Goal: Information Seeking & Learning: Learn about a topic

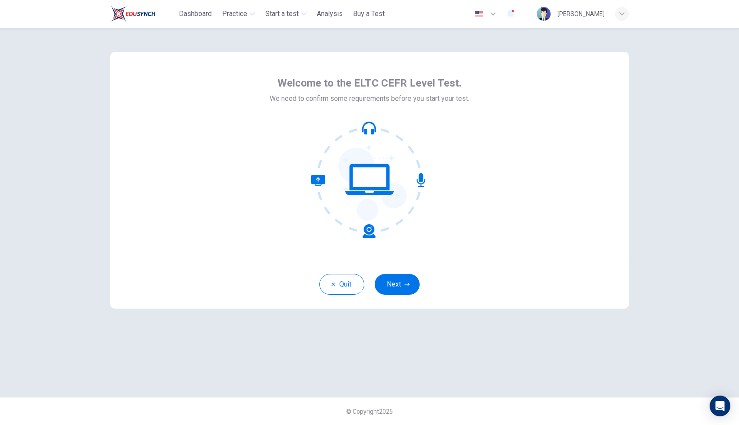
click at [398, 282] on button "Next" at bounding box center [397, 284] width 45 height 21
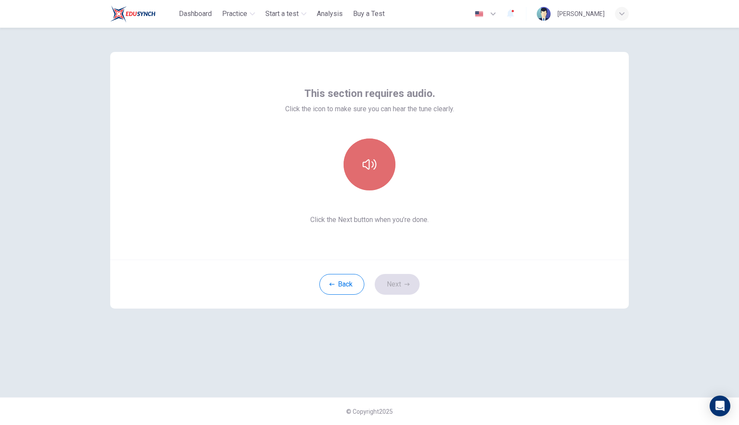
click at [369, 166] on icon "button" at bounding box center [370, 164] width 14 height 10
click at [378, 160] on button "button" at bounding box center [370, 164] width 52 height 52
click at [401, 282] on button "Next" at bounding box center [397, 284] width 45 height 21
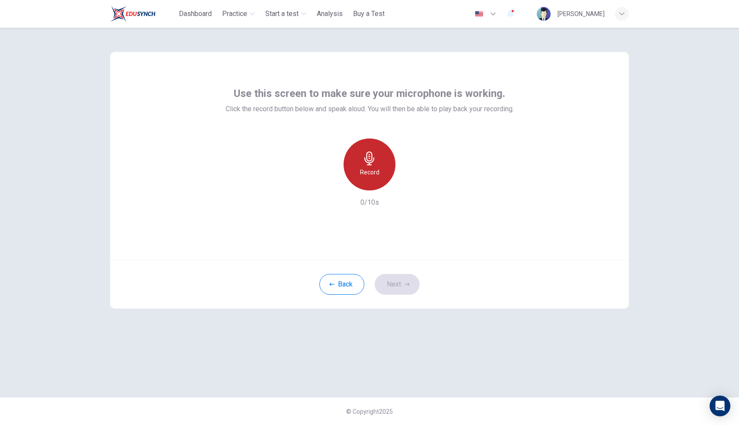
click at [370, 170] on h6 "Record" at bounding box center [369, 172] width 19 height 10
click at [375, 163] on icon "button" at bounding box center [370, 158] width 14 height 14
click at [408, 183] on icon "button" at bounding box center [410, 183] width 4 height 5
click at [398, 285] on button "Next" at bounding box center [397, 284] width 45 height 21
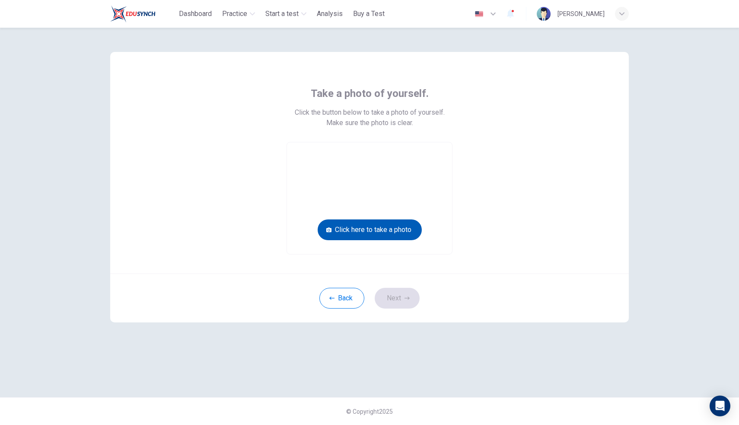
click at [366, 230] on button "Click here to take a photo" at bounding box center [370, 229] width 104 height 21
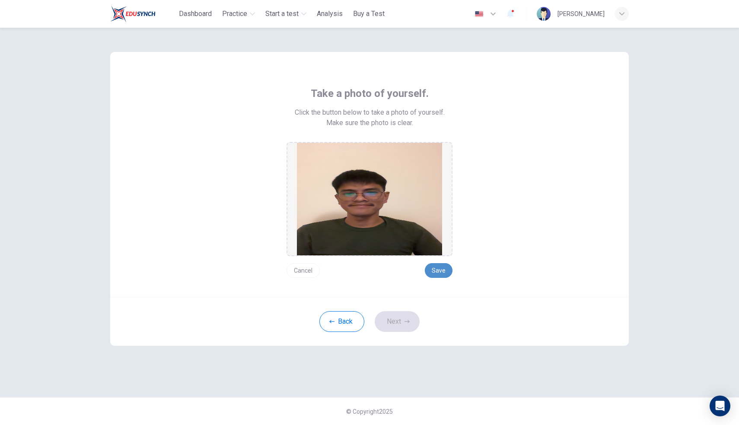
click at [448, 272] on button "Save" at bounding box center [439, 270] width 28 height 15
click at [390, 325] on button "Next" at bounding box center [397, 321] width 45 height 21
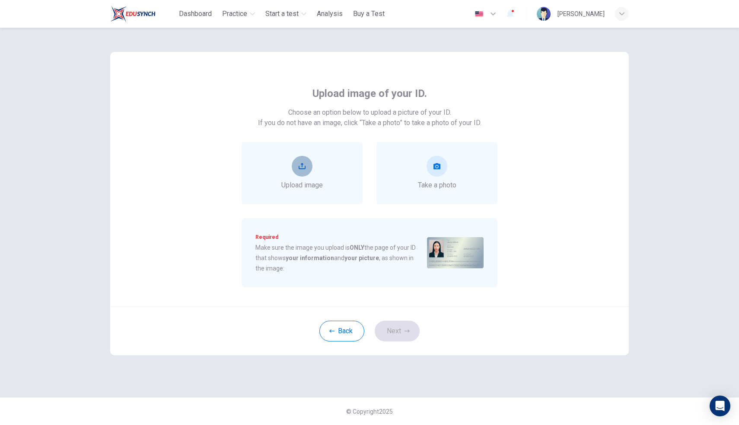
click at [300, 175] on button "upload" at bounding box center [302, 166] width 21 height 21
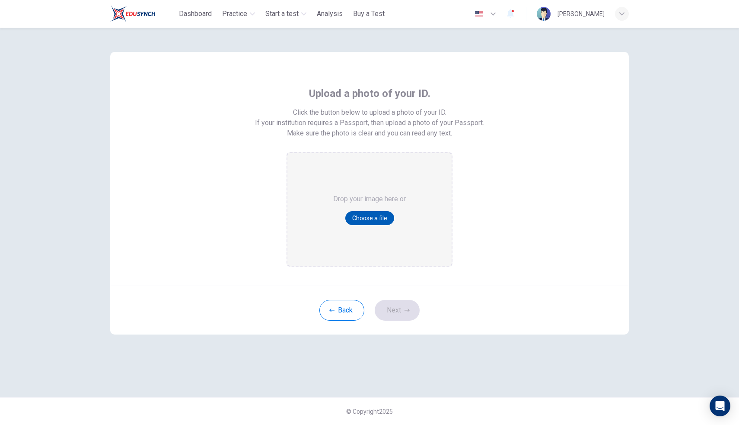
click at [381, 220] on button "Choose a file" at bounding box center [370, 218] width 49 height 14
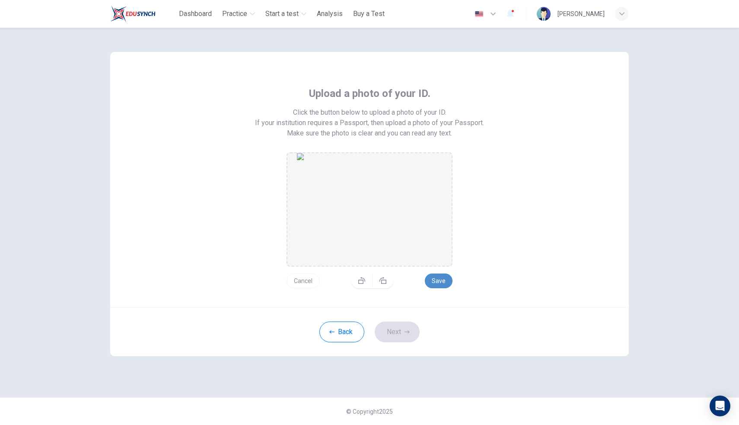
click at [442, 283] on button "Save" at bounding box center [439, 280] width 28 height 15
click at [407, 332] on icon "button" at bounding box center [407, 331] width 5 height 5
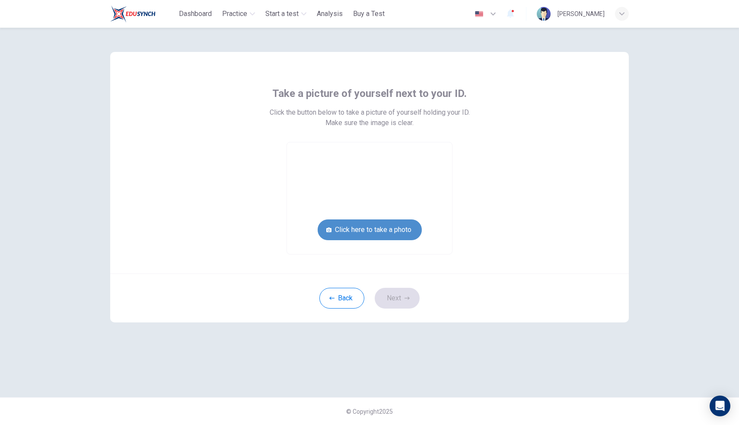
click at [368, 225] on button "Click here to take a photo" at bounding box center [370, 229] width 104 height 21
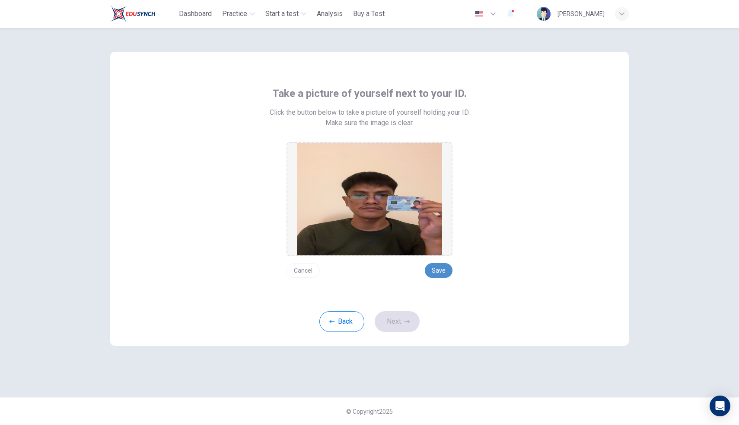
click at [444, 273] on button "Save" at bounding box center [439, 270] width 28 height 15
click at [408, 320] on icon "button" at bounding box center [407, 321] width 5 height 3
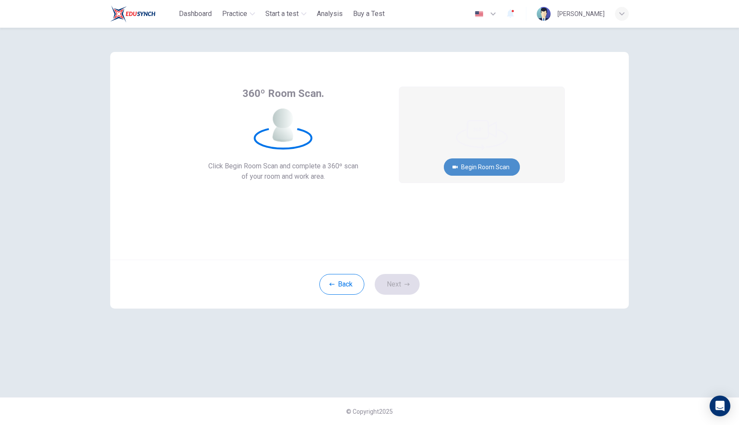
click at [466, 166] on button "Begin Room Scan" at bounding box center [482, 166] width 76 height 17
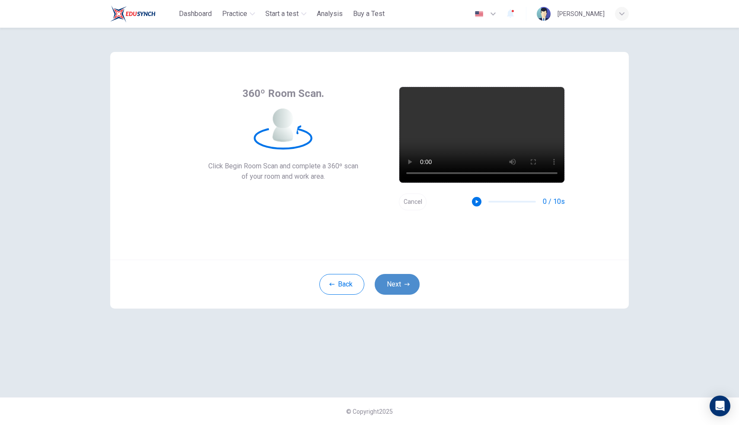
click at [407, 282] on icon "button" at bounding box center [407, 284] width 5 height 5
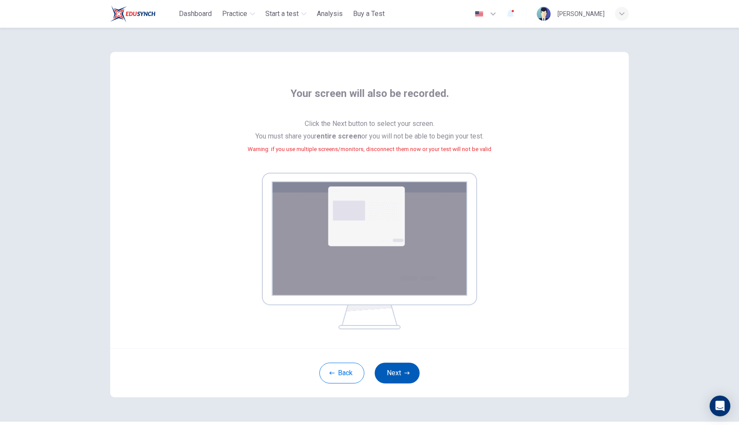
click at [397, 371] on button "Next" at bounding box center [397, 372] width 45 height 21
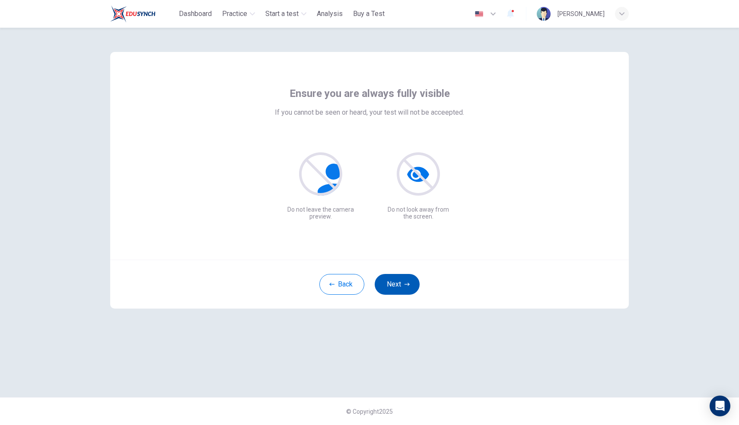
click at [403, 285] on button "Next" at bounding box center [397, 284] width 45 height 21
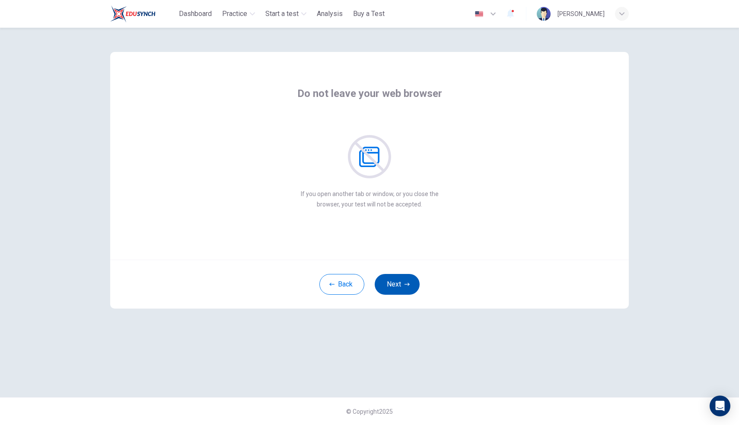
click at [403, 285] on button "Next" at bounding box center [397, 284] width 45 height 21
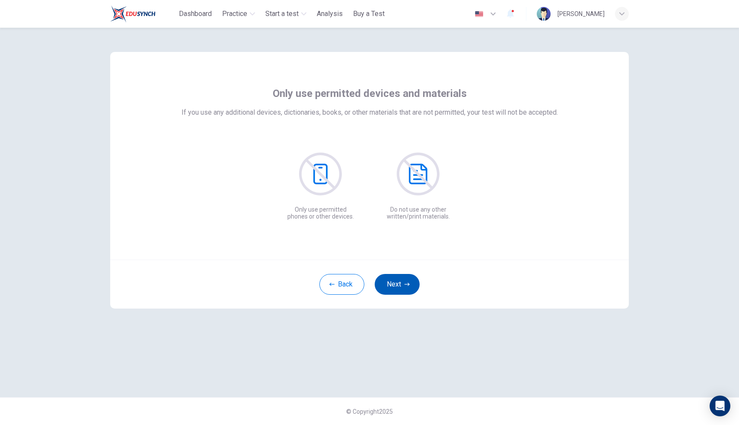
click at [403, 285] on button "Next" at bounding box center [397, 284] width 45 height 21
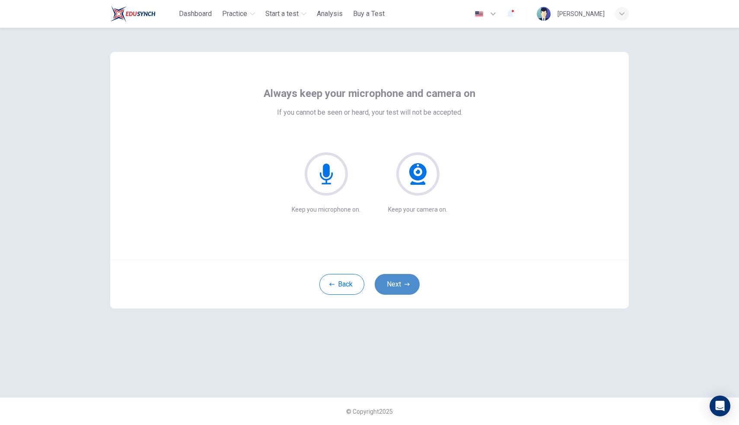
click at [403, 285] on button "Next" at bounding box center [397, 284] width 45 height 21
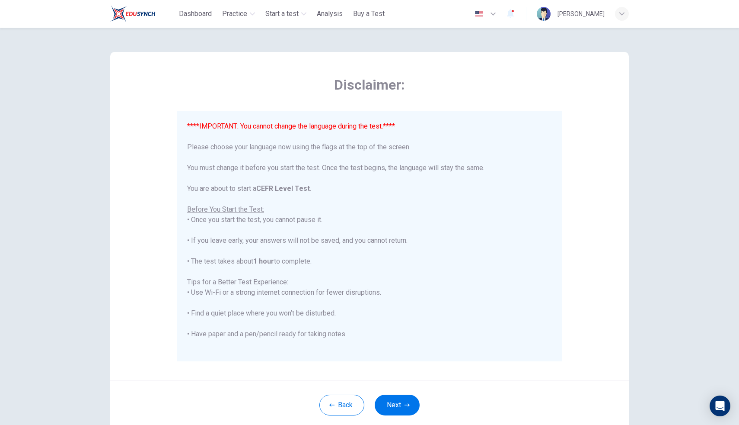
scroll to position [83, 0]
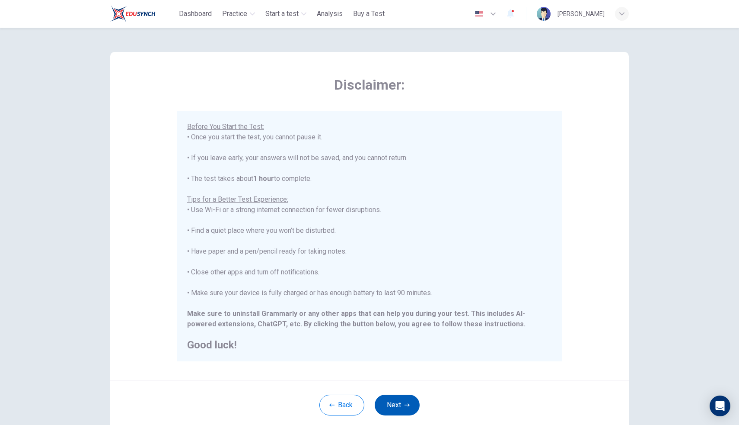
click at [403, 397] on button "Next" at bounding box center [397, 404] width 45 height 21
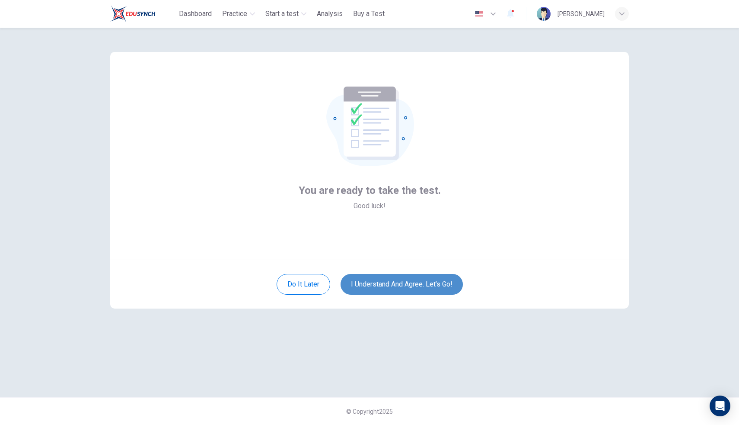
click at [385, 285] on button "I understand and agree. Let’s go!" at bounding box center [402, 284] width 122 height 21
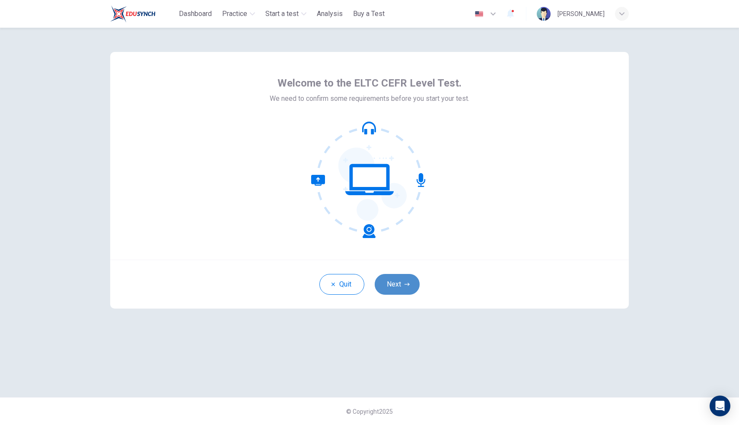
click at [404, 280] on button "Next" at bounding box center [397, 284] width 45 height 21
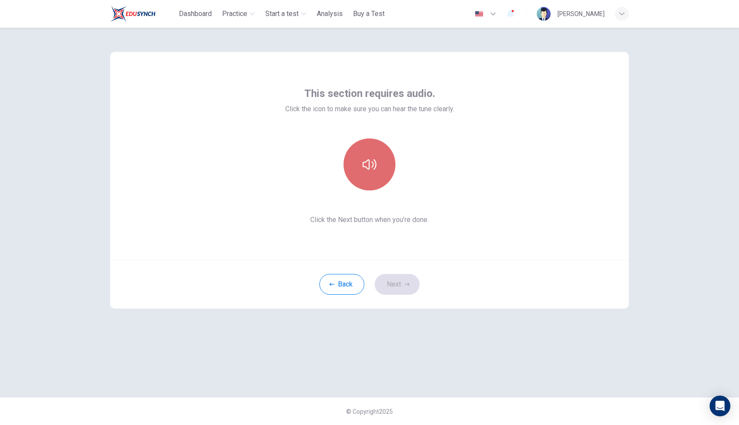
click at [374, 159] on icon "button" at bounding box center [370, 164] width 14 height 10
click at [397, 284] on button "Next" at bounding box center [397, 284] width 45 height 21
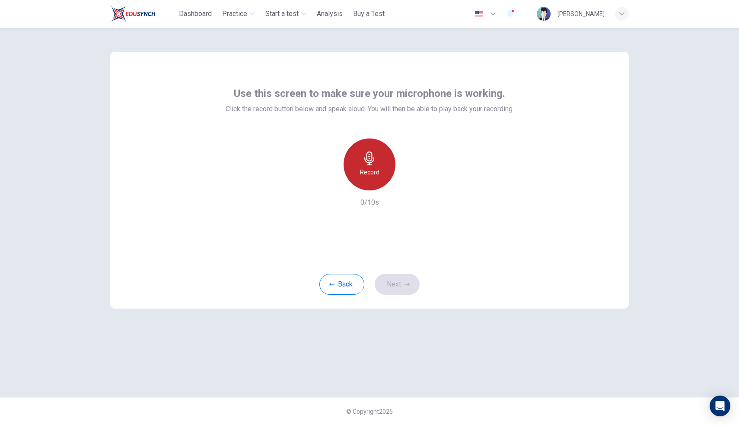
click at [376, 171] on h6 "Record" at bounding box center [369, 172] width 19 height 10
click at [373, 176] on h6 "Stop" at bounding box center [369, 172] width 13 height 10
click at [395, 285] on button "Next" at bounding box center [397, 284] width 45 height 21
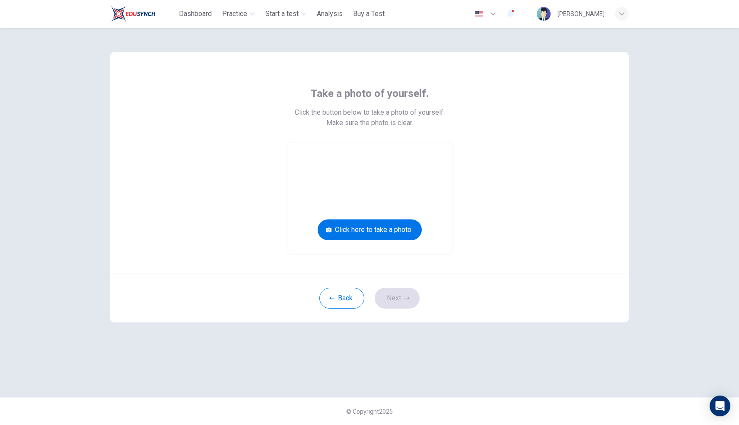
click at [345, 298] on button "Back" at bounding box center [342, 298] width 45 height 21
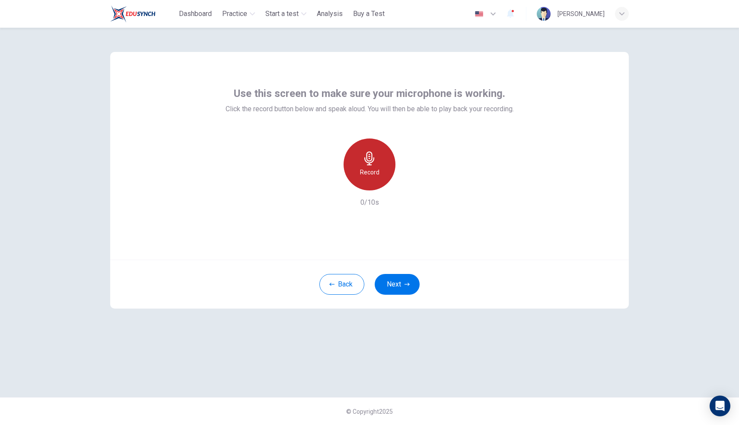
click at [382, 174] on div "Record" at bounding box center [370, 164] width 52 height 52
click at [381, 174] on div "Stop" at bounding box center [370, 164] width 52 height 52
click at [408, 179] on icon "button" at bounding box center [409, 183] width 9 height 9
click at [392, 283] on button "Next" at bounding box center [397, 284] width 45 height 21
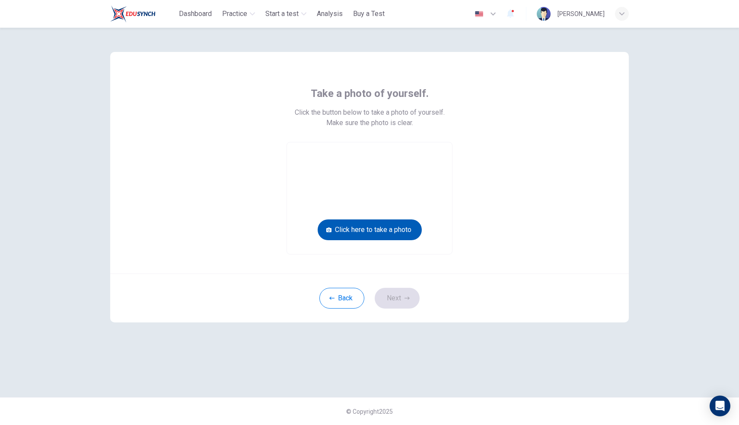
click at [376, 233] on button "Click here to take a photo" at bounding box center [370, 229] width 104 height 21
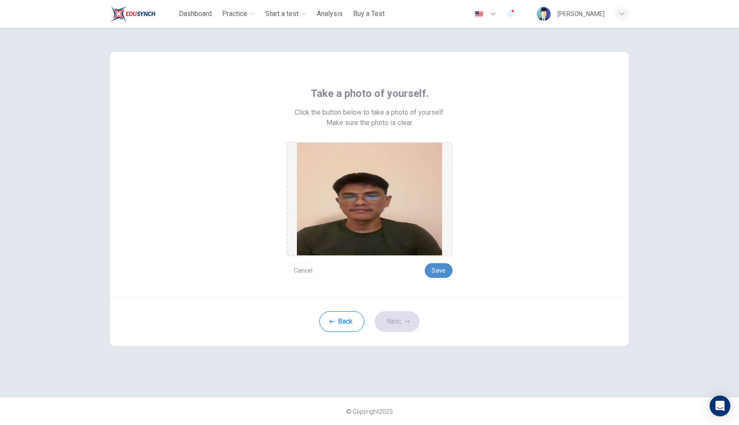
click at [438, 273] on button "Save" at bounding box center [439, 270] width 28 height 15
click at [404, 328] on button "Next" at bounding box center [397, 321] width 45 height 21
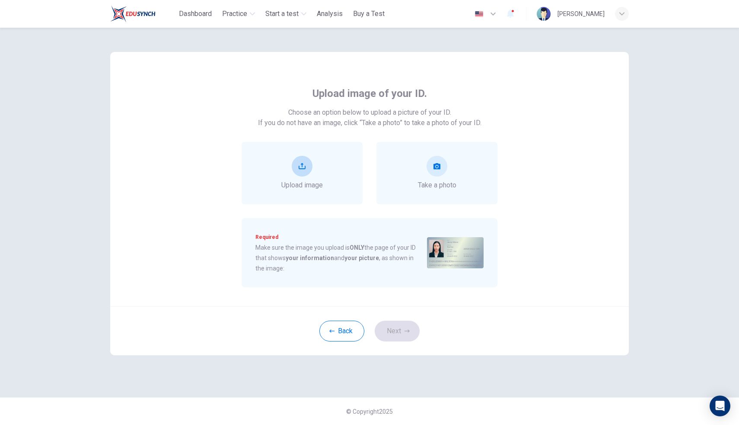
click at [326, 171] on div "Upload image" at bounding box center [302, 173] width 121 height 62
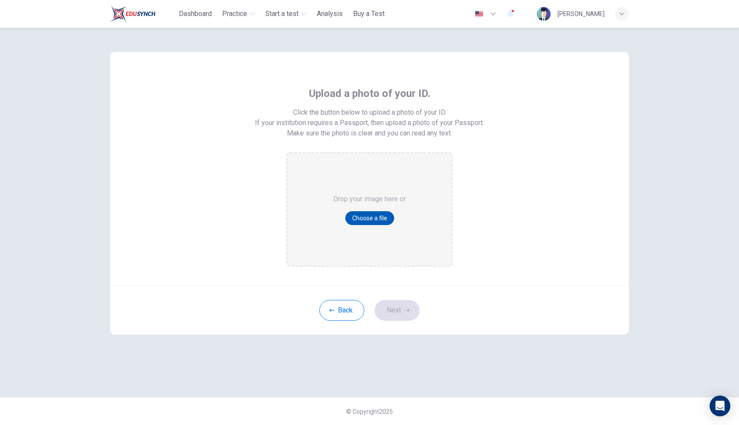
click at [375, 219] on button "Choose a file" at bounding box center [370, 218] width 49 height 14
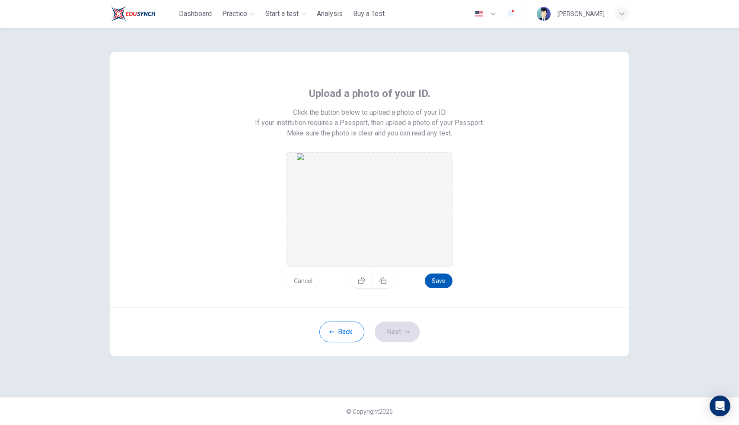
click at [439, 286] on button "Save" at bounding box center [439, 280] width 28 height 15
click at [399, 337] on button "Next" at bounding box center [397, 331] width 45 height 21
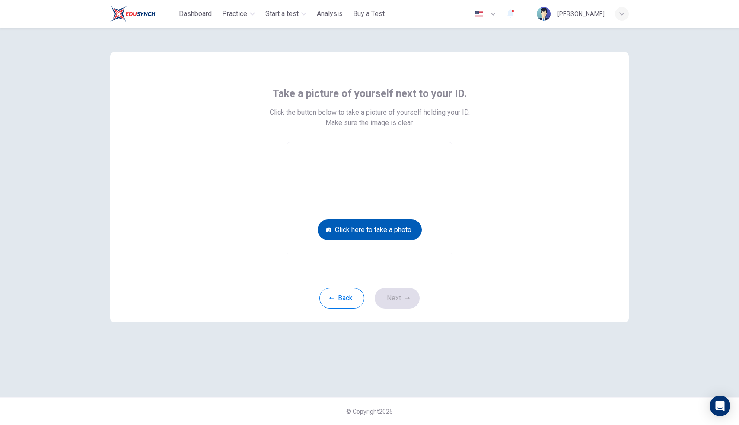
click at [364, 234] on button "Click here to take a photo" at bounding box center [370, 229] width 104 height 21
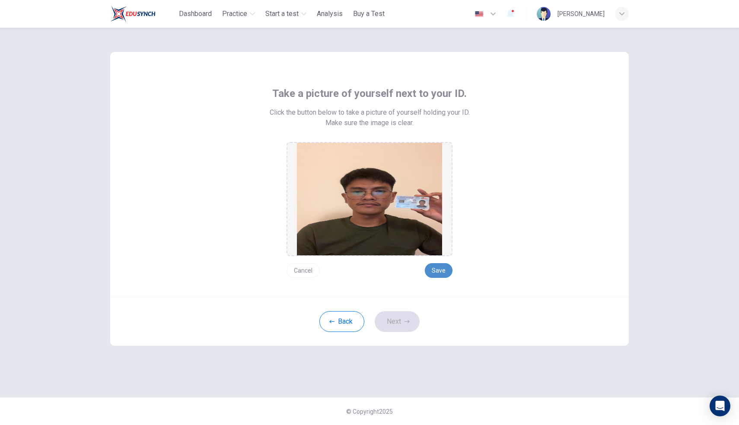
click at [435, 271] on button "Save" at bounding box center [439, 270] width 28 height 15
click at [406, 319] on icon "button" at bounding box center [407, 321] width 5 height 5
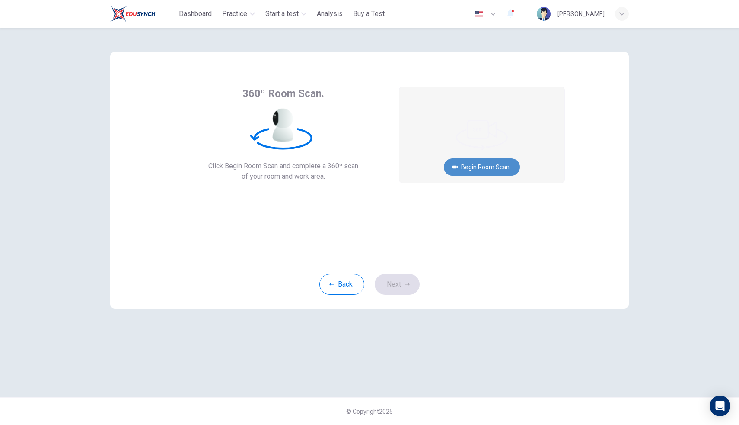
click at [477, 167] on button "Begin Room Scan" at bounding box center [482, 166] width 76 height 17
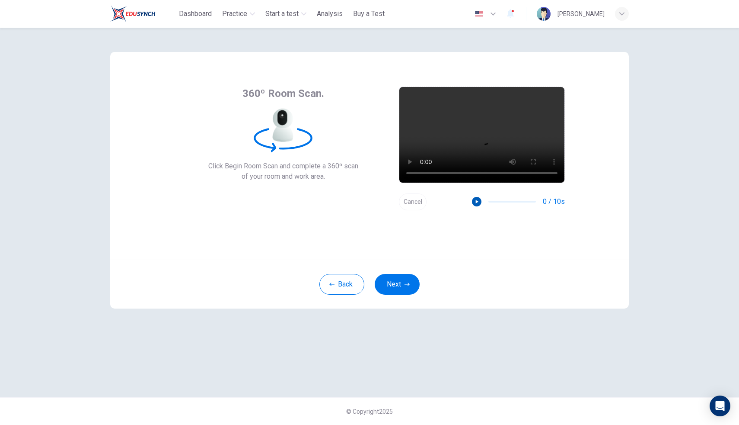
click at [481, 203] on button "button" at bounding box center [477, 202] width 10 height 10
click at [401, 287] on button "Next" at bounding box center [397, 284] width 45 height 21
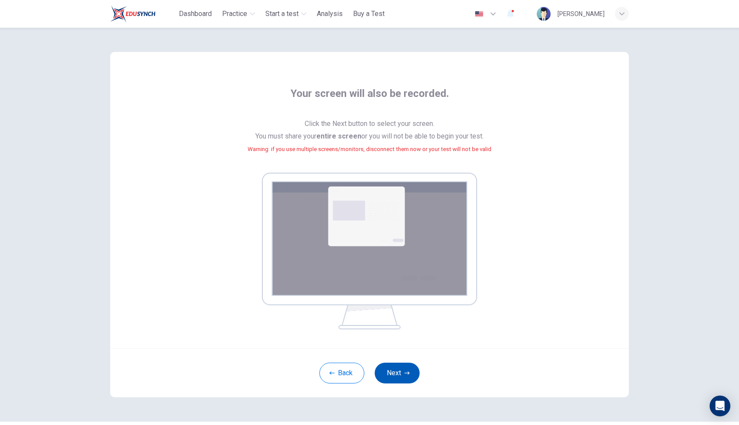
click at [396, 371] on button "Next" at bounding box center [397, 372] width 45 height 21
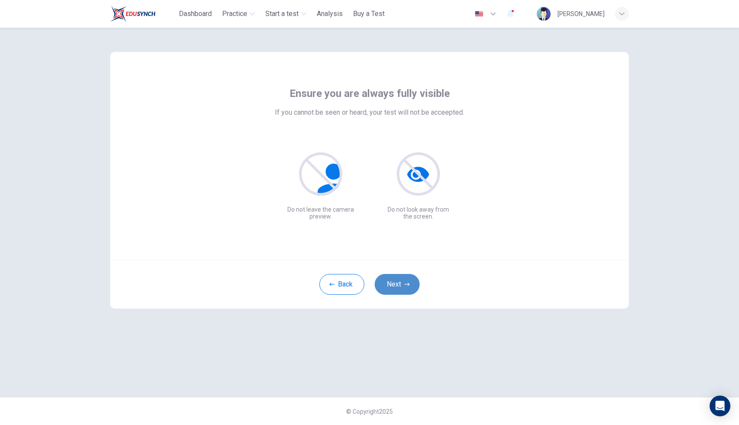
click at [400, 286] on button "Next" at bounding box center [397, 284] width 45 height 21
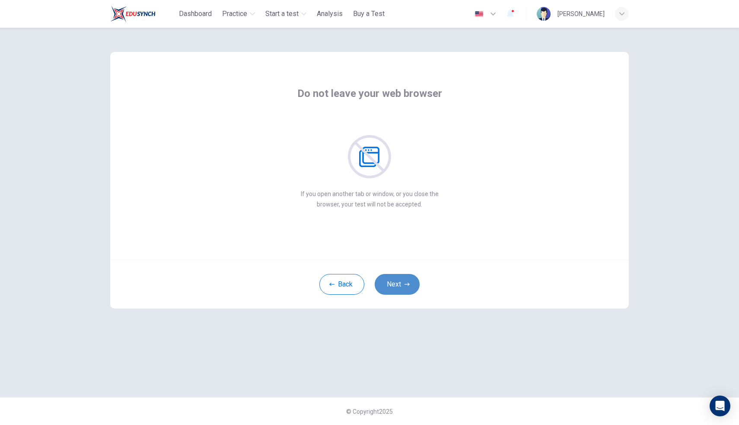
click at [400, 286] on button "Next" at bounding box center [397, 284] width 45 height 21
click at [400, 285] on button "Next" at bounding box center [397, 284] width 45 height 21
click at [402, 282] on button "Next" at bounding box center [397, 284] width 45 height 21
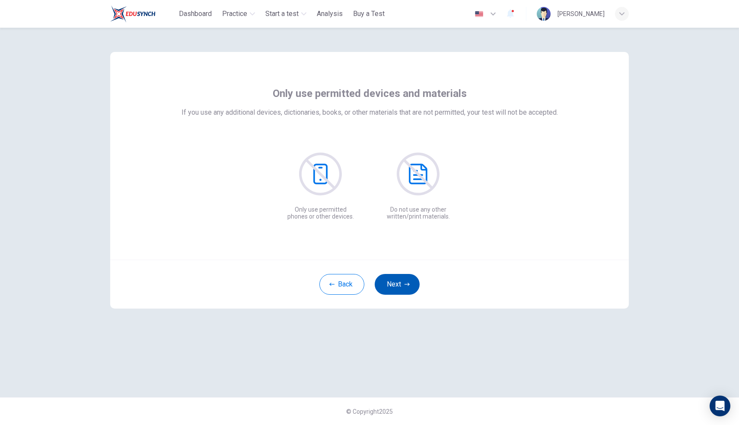
click at [402, 282] on button "Next" at bounding box center [397, 284] width 45 height 21
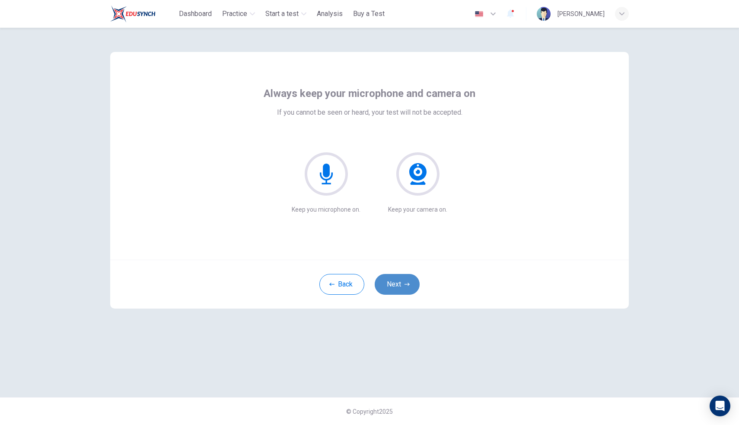
click at [402, 282] on button "Next" at bounding box center [397, 284] width 45 height 21
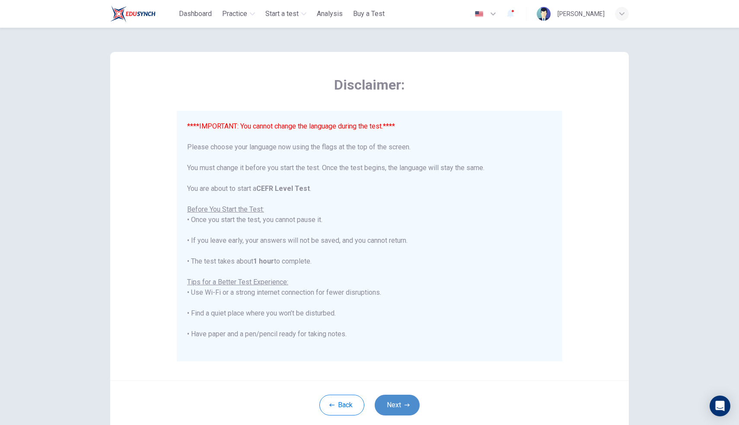
click at [397, 400] on button "Next" at bounding box center [397, 404] width 45 height 21
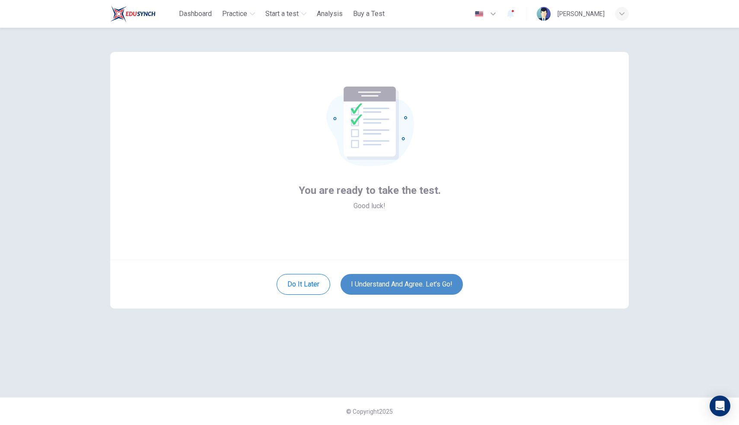
click at [376, 283] on button "I understand and agree. Let’s go!" at bounding box center [402, 284] width 122 height 21
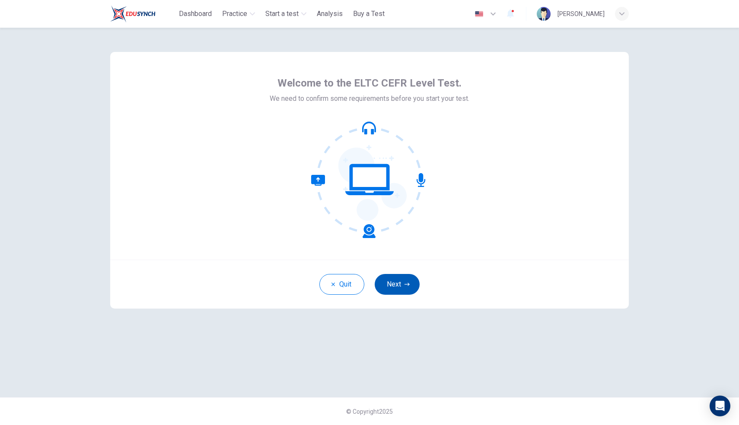
click at [395, 286] on button "Next" at bounding box center [397, 284] width 45 height 21
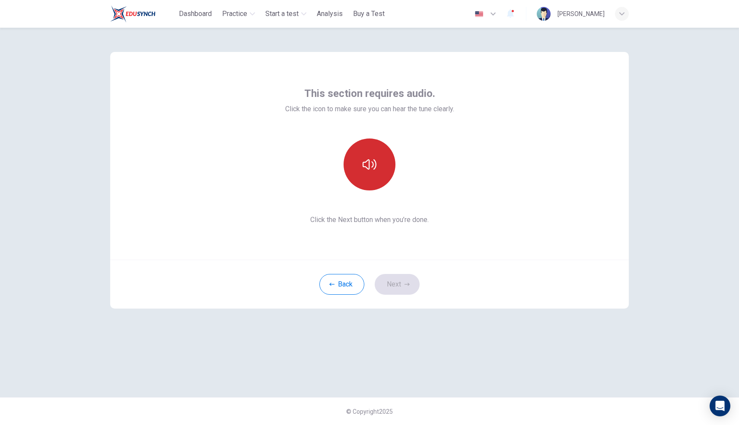
click at [373, 170] on icon "button" at bounding box center [370, 164] width 14 height 14
click at [388, 280] on button "Next" at bounding box center [397, 284] width 45 height 21
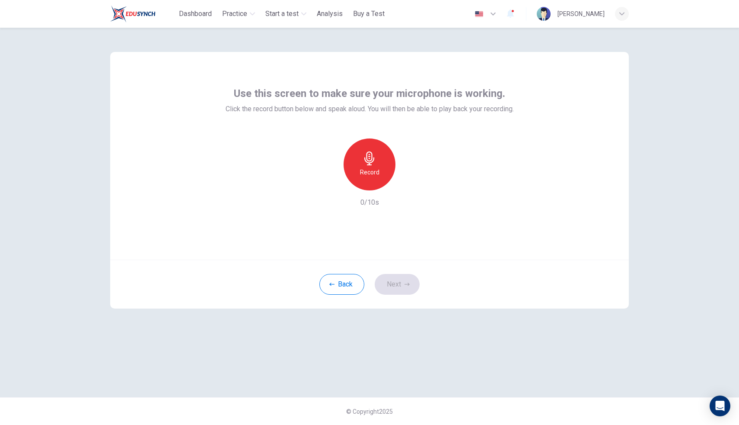
click at [369, 163] on icon "button" at bounding box center [370, 158] width 10 height 14
click at [377, 167] on div "Stop" at bounding box center [370, 164] width 52 height 52
click at [413, 185] on icon "button" at bounding box center [409, 183] width 9 height 9
click at [402, 289] on button "Next" at bounding box center [397, 284] width 45 height 21
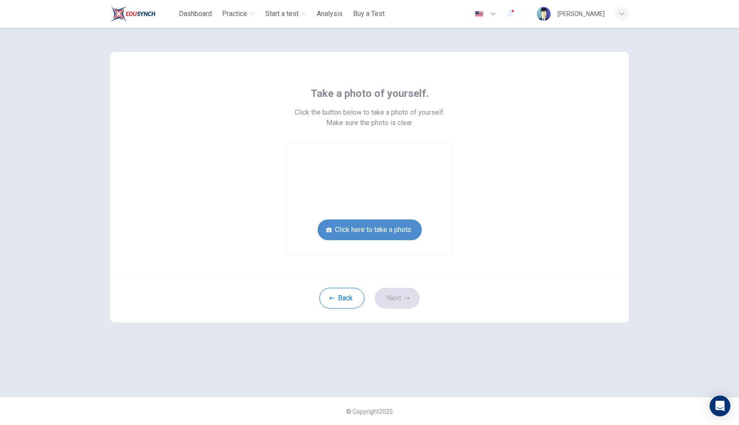
click at [375, 234] on button "Click here to take a photo" at bounding box center [370, 229] width 104 height 21
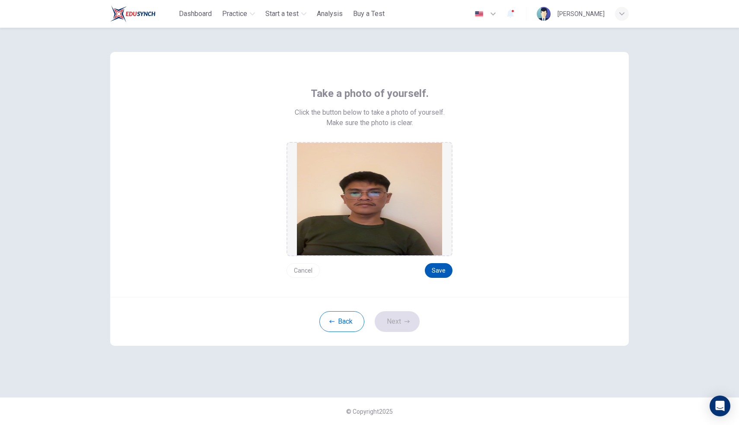
click at [446, 272] on button "Save" at bounding box center [439, 270] width 28 height 15
click at [405, 320] on icon "button" at bounding box center [407, 321] width 5 height 5
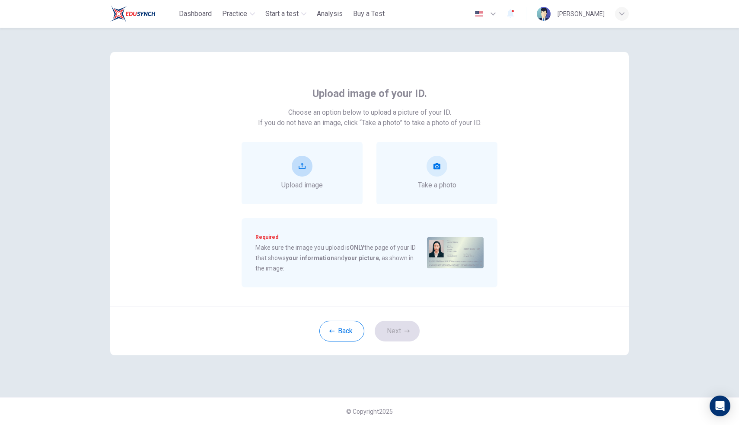
click at [315, 169] on div "Upload image" at bounding box center [303, 173] width 42 height 35
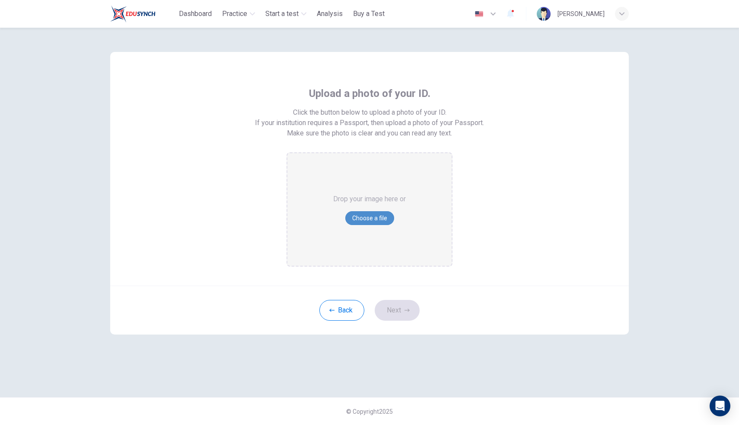
click at [374, 216] on button "Choose a file" at bounding box center [370, 218] width 49 height 14
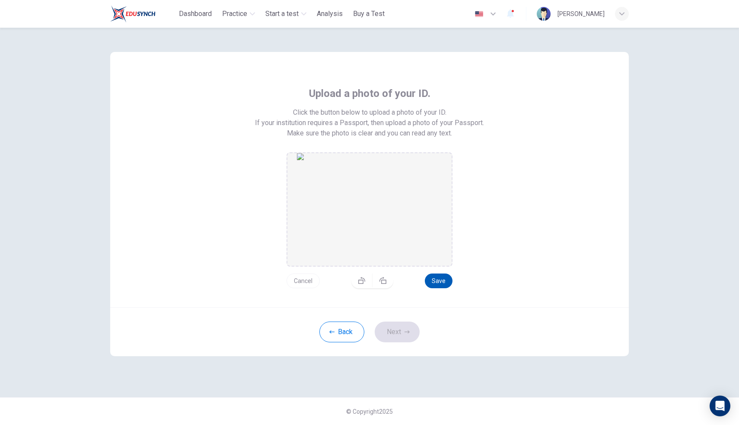
click at [442, 279] on button "Save" at bounding box center [439, 280] width 28 height 15
click at [399, 329] on button "Next" at bounding box center [397, 331] width 45 height 21
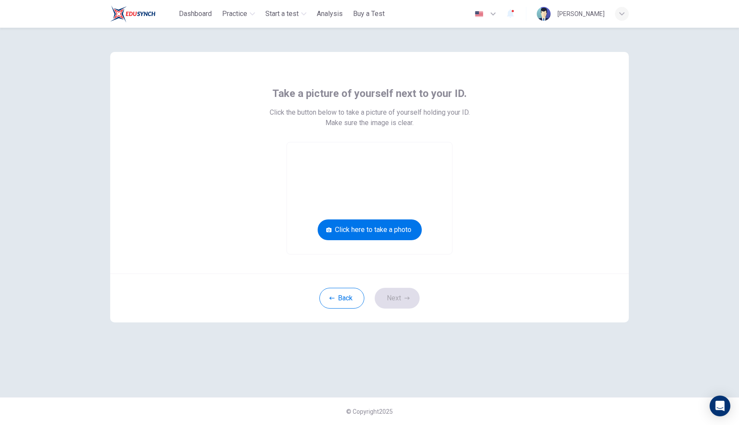
click at [387, 240] on video at bounding box center [369, 198] width 165 height 112
click at [391, 221] on button "Click here to take a photo" at bounding box center [370, 229] width 104 height 21
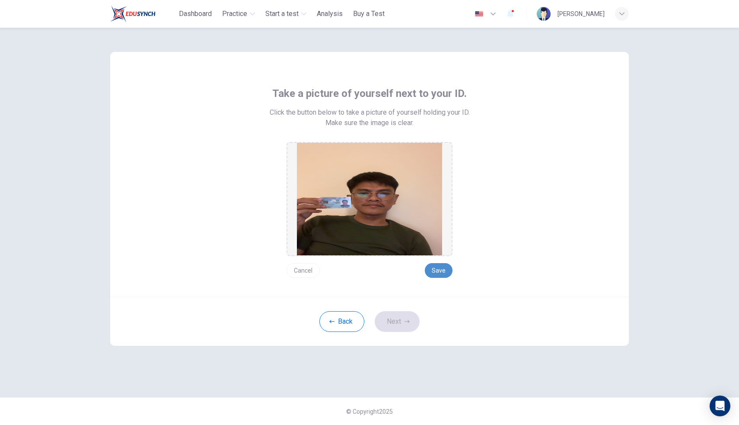
click at [437, 269] on button "Save" at bounding box center [439, 270] width 28 height 15
click at [396, 323] on button "Next" at bounding box center [397, 321] width 45 height 21
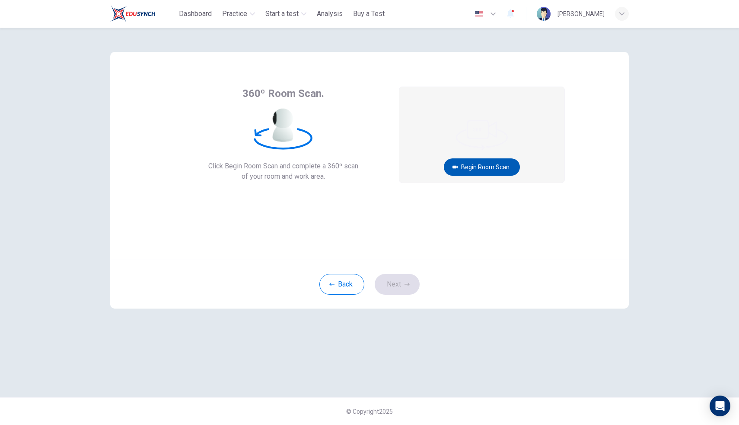
click at [484, 170] on button "Begin Room Scan" at bounding box center [482, 166] width 76 height 17
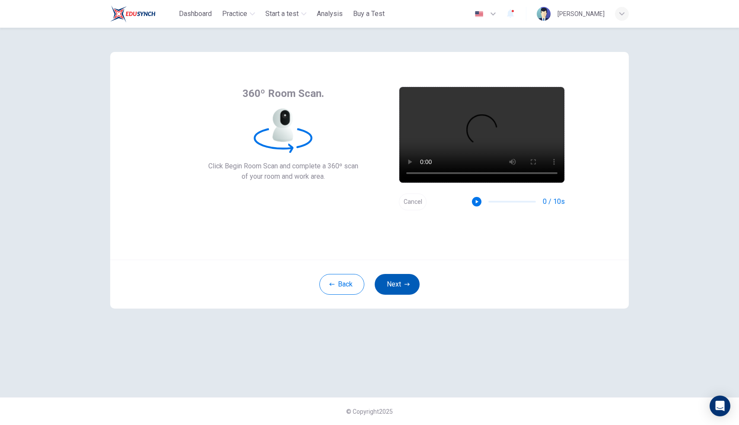
click at [406, 282] on icon "button" at bounding box center [407, 284] width 5 height 5
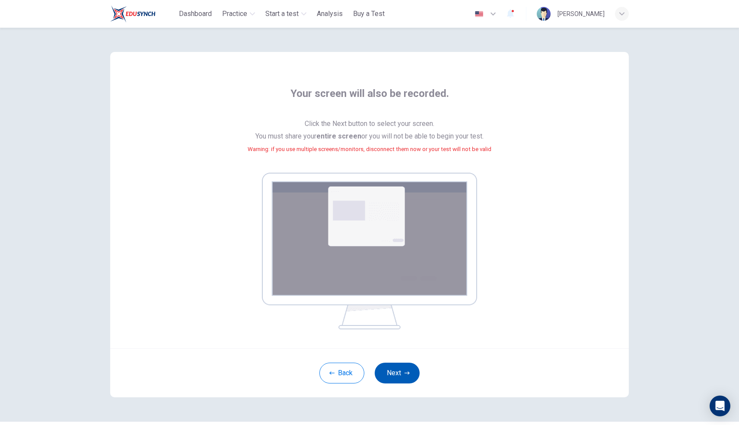
click at [414, 374] on button "Next" at bounding box center [397, 372] width 45 height 21
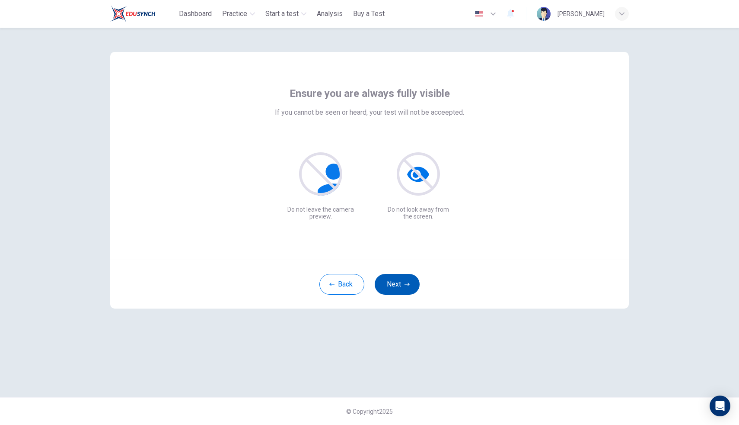
click at [403, 283] on button "Next" at bounding box center [397, 284] width 45 height 21
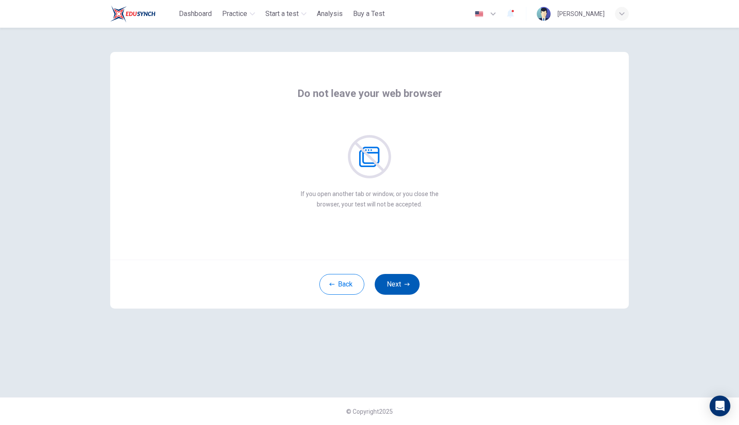
click at [403, 283] on button "Next" at bounding box center [397, 284] width 45 height 21
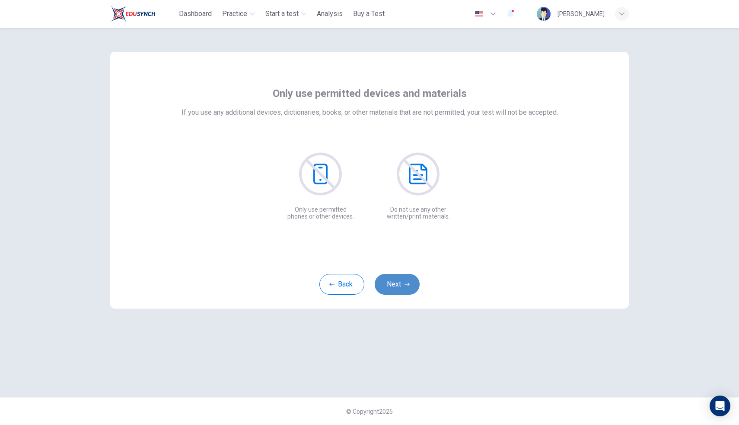
click at [403, 283] on button "Next" at bounding box center [397, 284] width 45 height 21
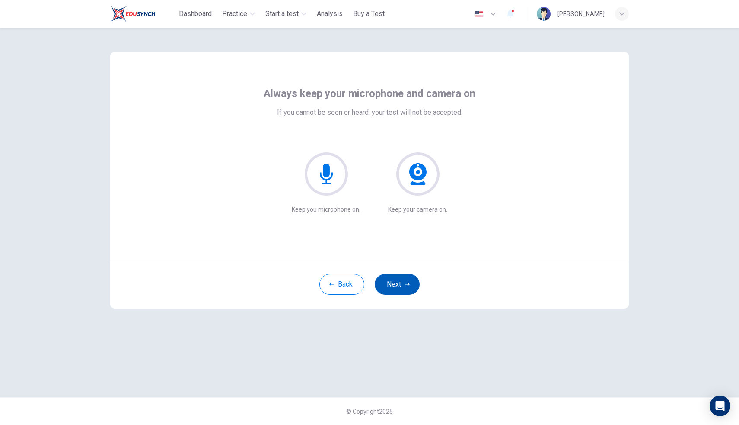
click at [403, 283] on button "Next" at bounding box center [397, 284] width 45 height 21
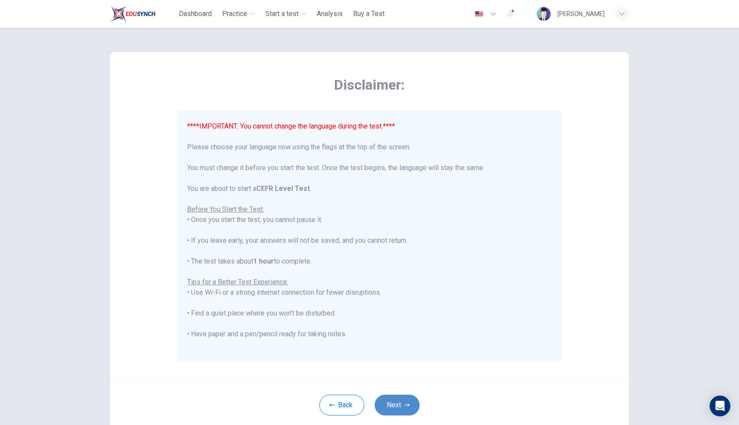
click at [392, 400] on button "Next" at bounding box center [397, 404] width 45 height 21
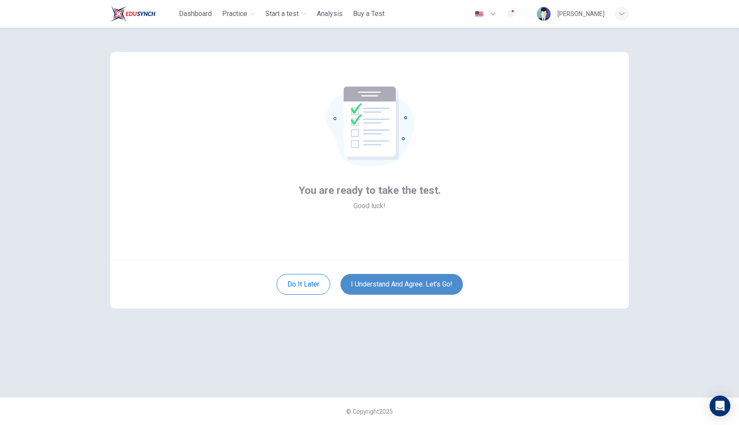
click at [390, 283] on button "I understand and agree. Let’s go!" at bounding box center [402, 284] width 122 height 21
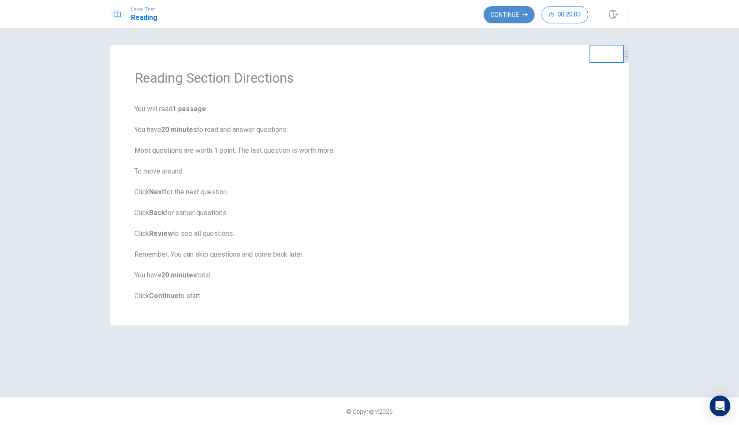
click at [515, 12] on button "Continue" at bounding box center [509, 14] width 51 height 17
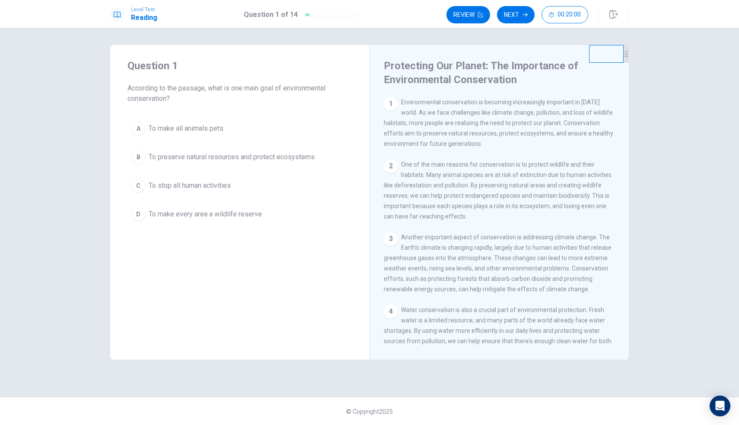
click at [205, 158] on span "To preserve natural resources and protect ecosystems" at bounding box center [232, 157] width 166 height 10
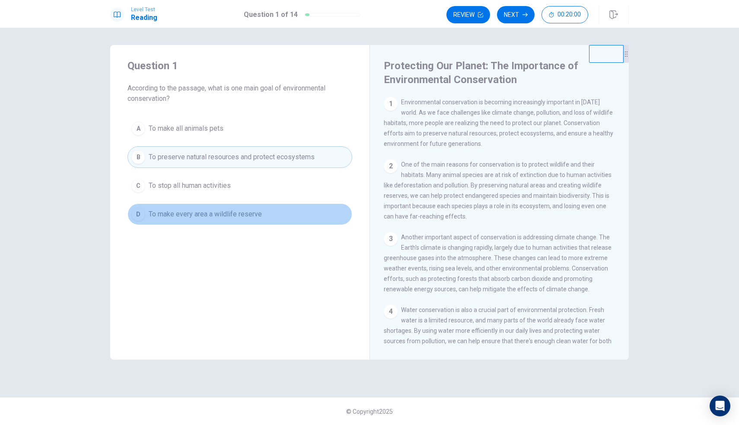
click at [202, 211] on span "To make every area a wildlife reserve" at bounding box center [205, 214] width 113 height 10
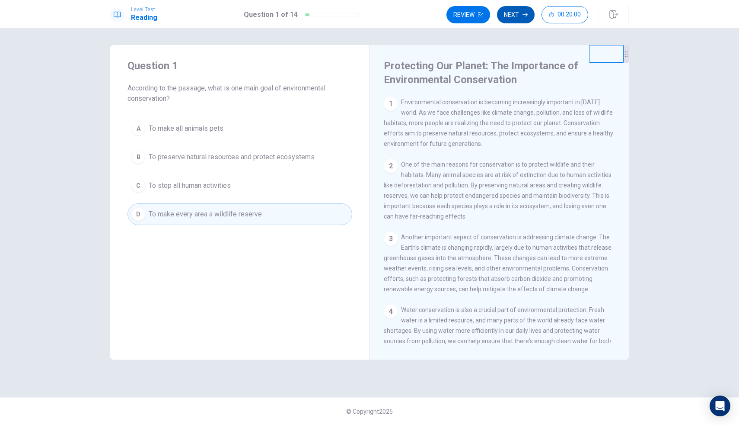
click at [513, 16] on button "Next" at bounding box center [516, 14] width 38 height 17
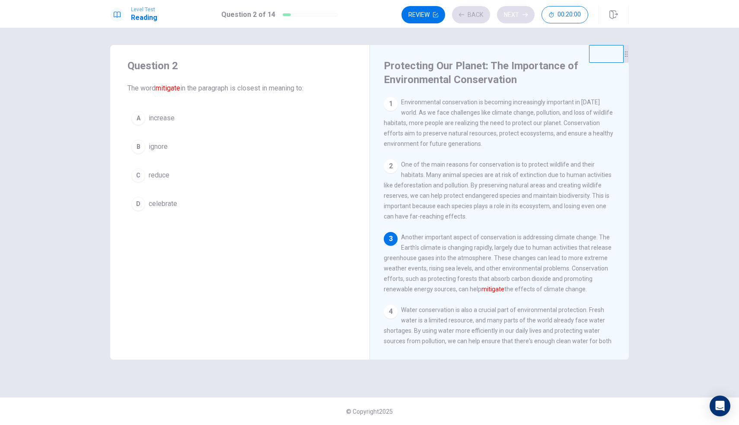
scroll to position [42, 0]
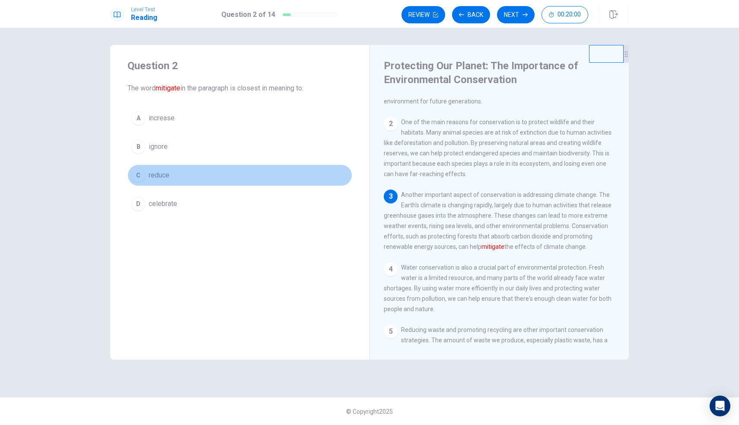
click at [157, 173] on span "reduce" at bounding box center [159, 175] width 21 height 10
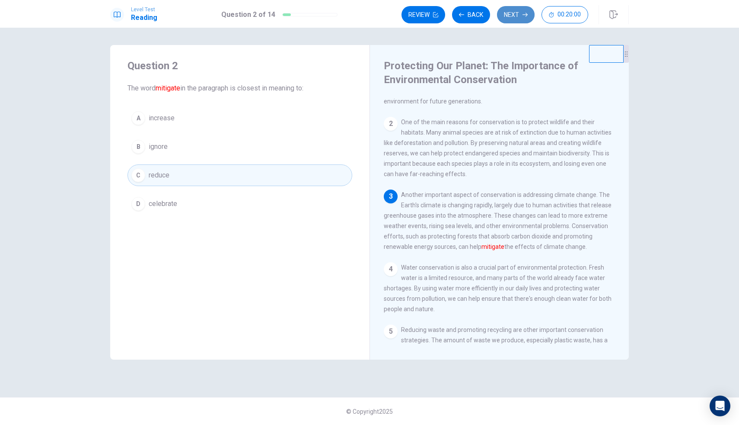
click at [517, 12] on button "Next" at bounding box center [516, 14] width 38 height 17
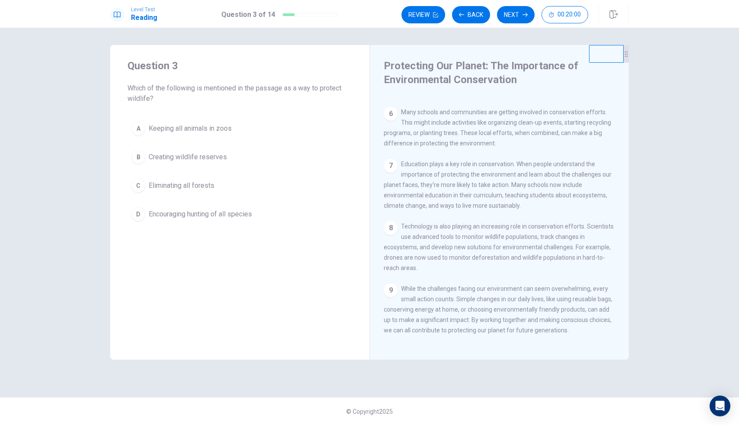
scroll to position [0, 0]
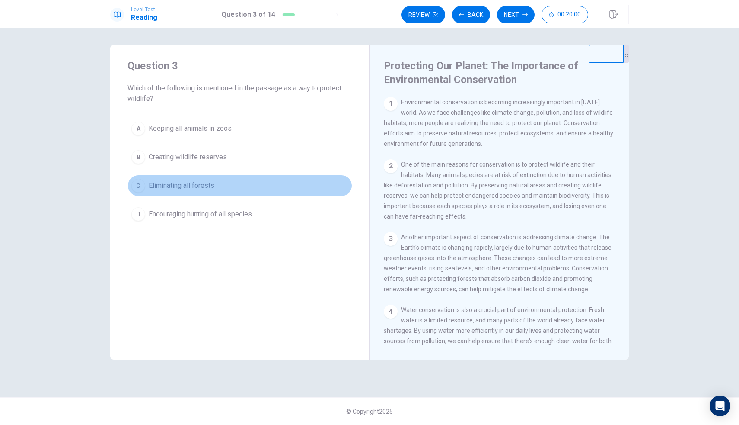
click at [194, 188] on span "Eliminating all forests" at bounding box center [182, 185] width 66 height 10
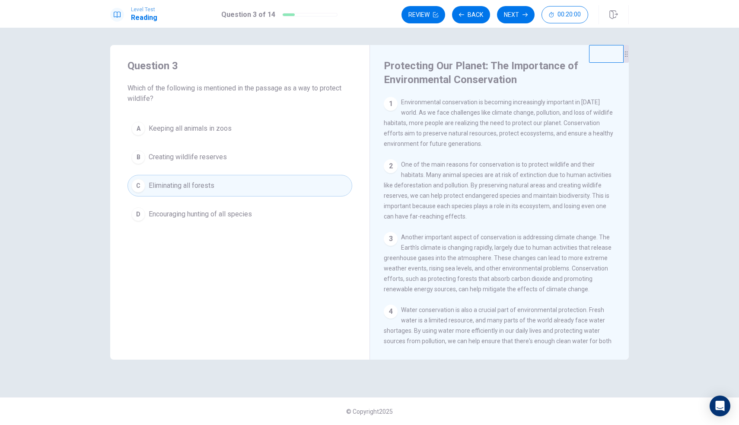
click at [205, 156] on span "Creating wildlife reserves" at bounding box center [188, 157] width 78 height 10
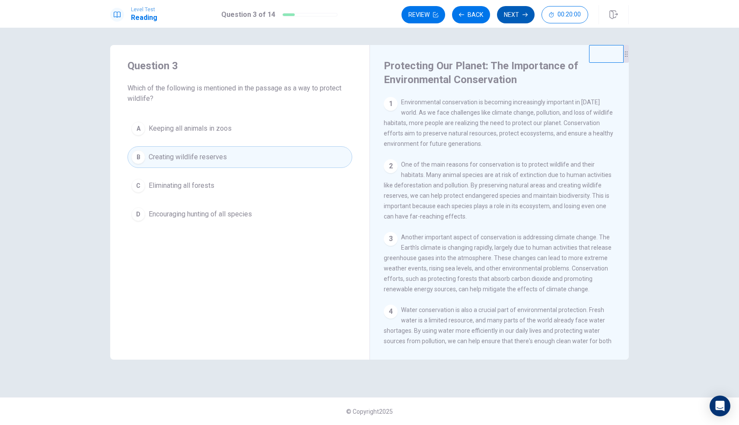
click at [517, 16] on button "Next" at bounding box center [516, 14] width 38 height 17
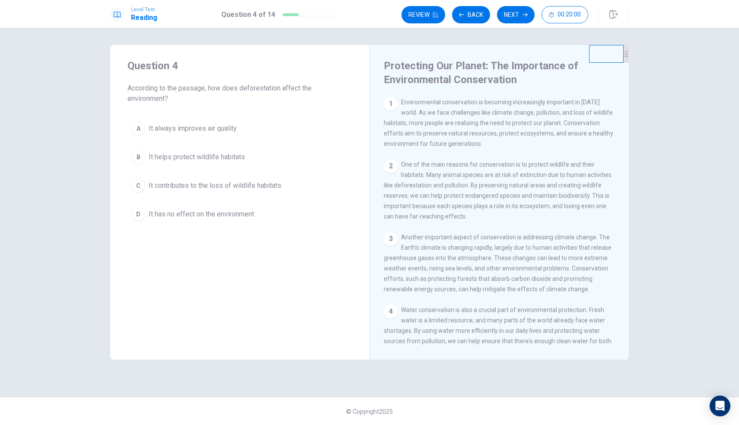
click at [210, 156] on span "It helps protect wildlife habitats" at bounding box center [197, 157] width 96 height 10
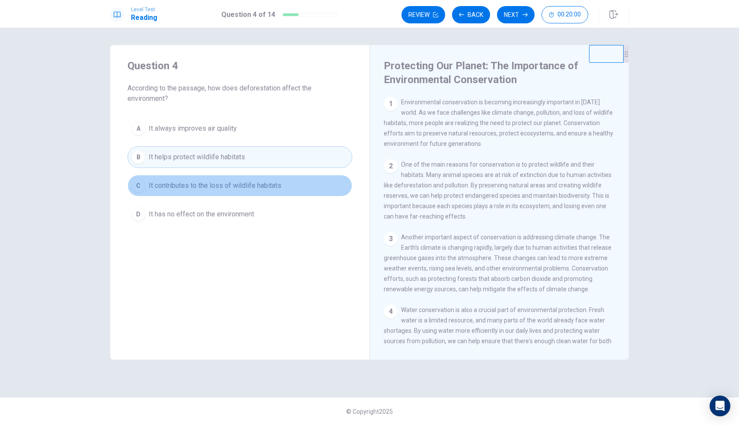
click at [208, 185] on span "It contributes to the loss of wildlife habitats" at bounding box center [215, 185] width 133 height 10
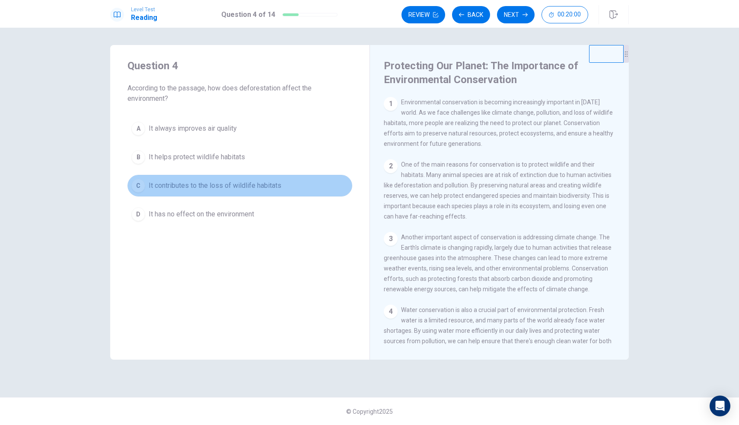
click at [156, 191] on button "C It contributes to the loss of wildlife habitats" at bounding box center [240, 186] width 225 height 22
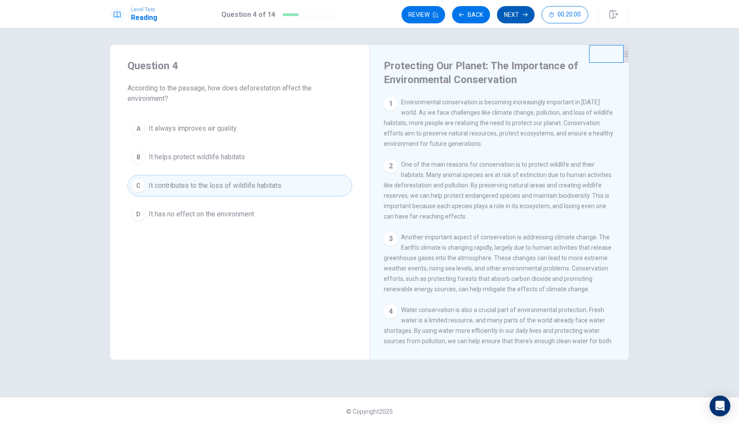
click at [514, 16] on button "Next" at bounding box center [516, 14] width 38 height 17
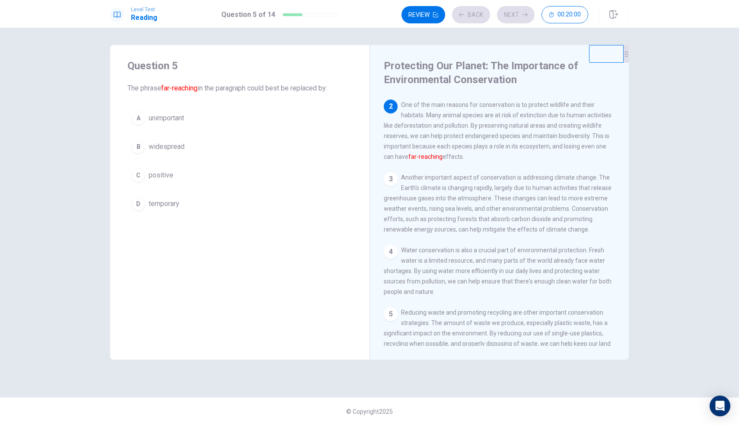
scroll to position [64, 0]
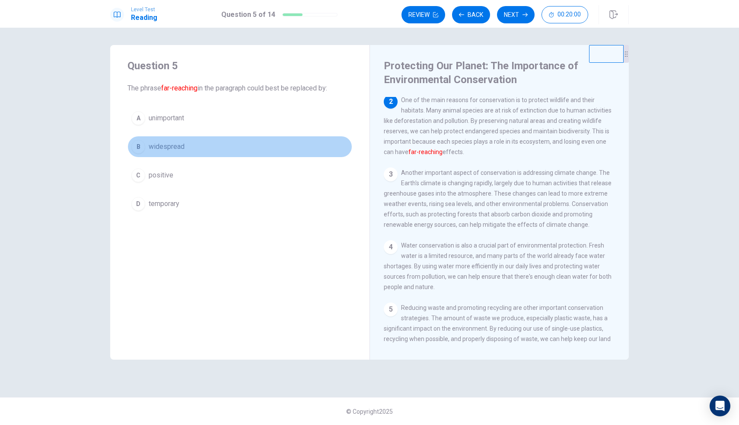
click at [181, 147] on span "widespread" at bounding box center [167, 146] width 36 height 10
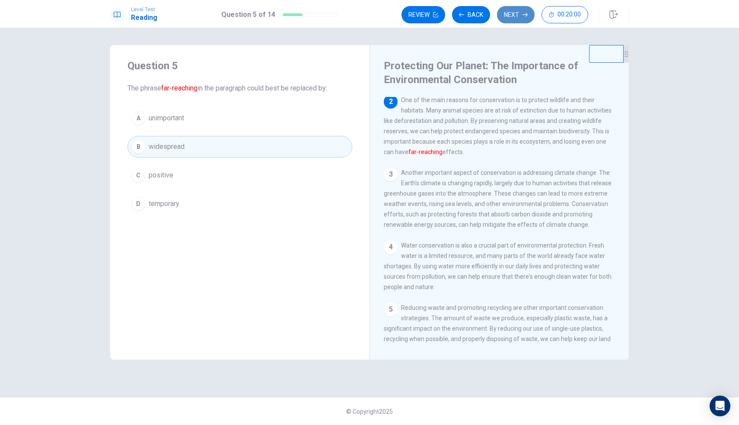
click at [514, 16] on button "Next" at bounding box center [516, 14] width 38 height 17
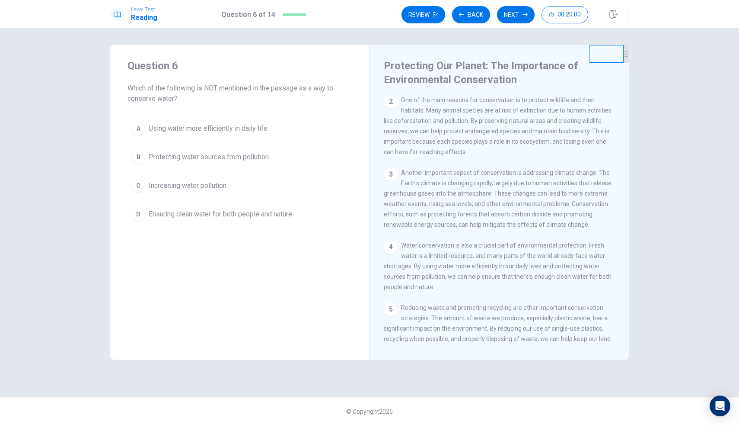
click at [218, 188] on span "Increasing water pollution" at bounding box center [188, 185] width 78 height 10
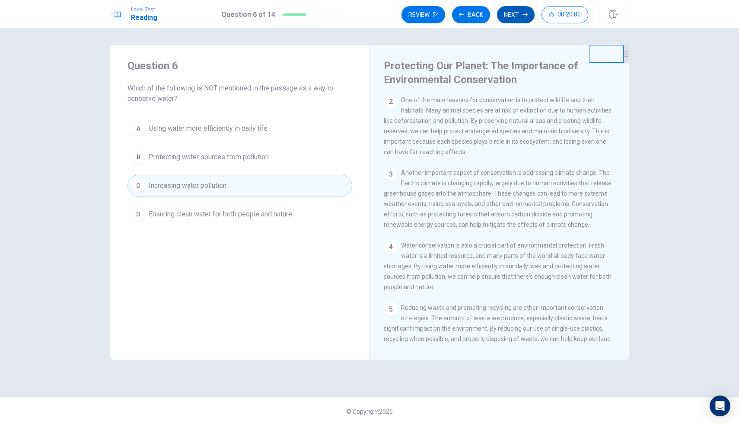
click at [512, 16] on button "Next" at bounding box center [516, 14] width 38 height 17
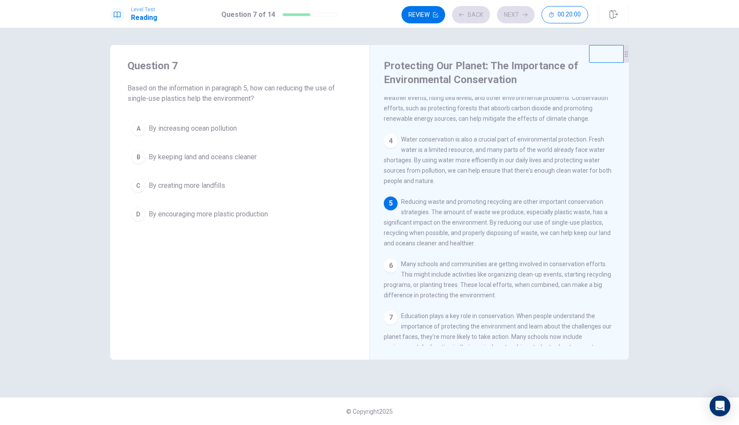
scroll to position [171, 0]
click at [194, 131] on span "By increasing ocean pollution" at bounding box center [193, 128] width 88 height 10
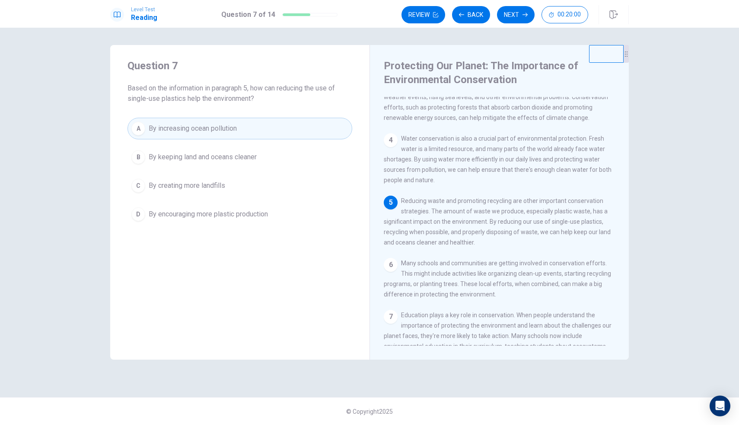
click at [194, 148] on button "B By keeping land and oceans cleaner" at bounding box center [240, 157] width 225 height 22
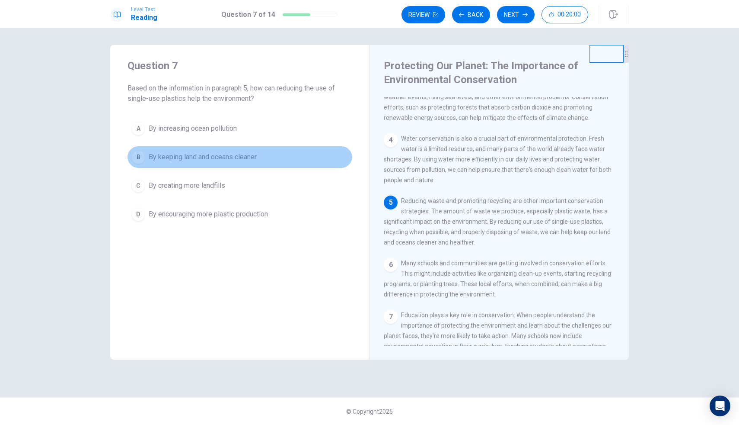
click at [212, 156] on span "By keeping land and oceans cleaner" at bounding box center [203, 157] width 108 height 10
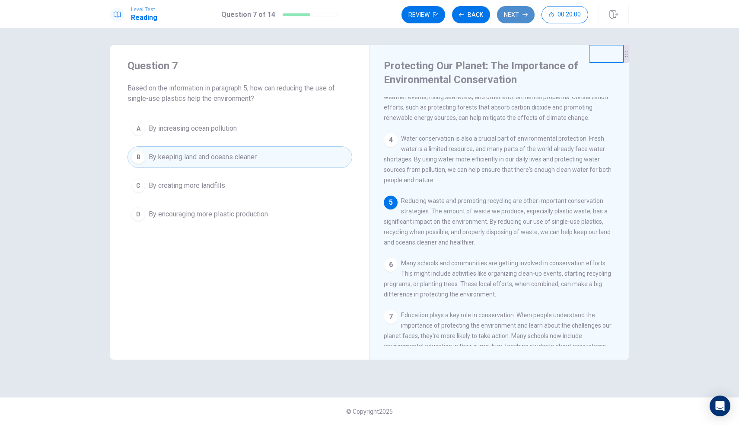
click at [524, 16] on icon "button" at bounding box center [525, 14] width 5 height 5
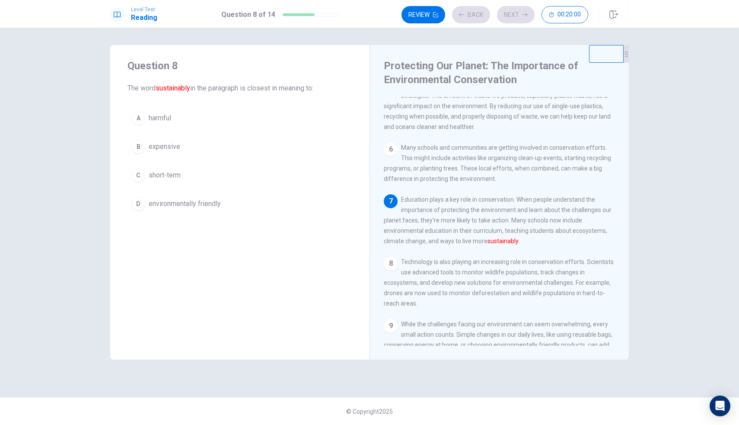
scroll to position [289, 0]
click at [167, 204] on span "environmentally friendly" at bounding box center [185, 203] width 72 height 10
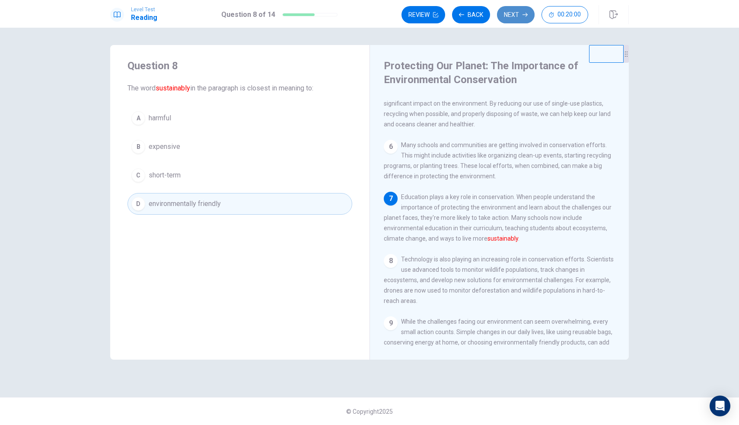
click at [513, 16] on button "Next" at bounding box center [516, 14] width 38 height 17
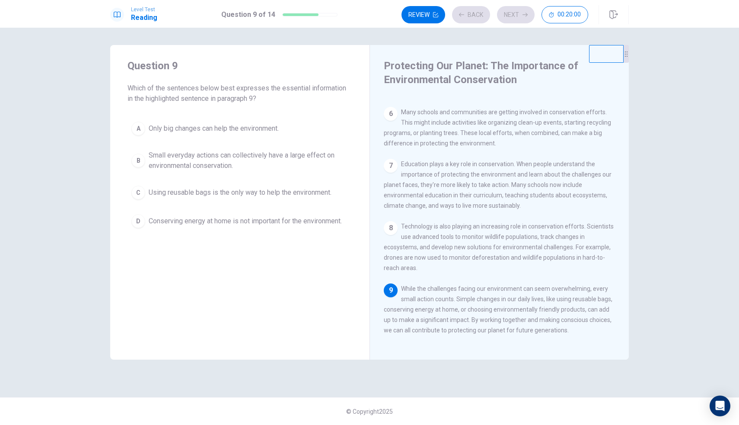
scroll to position [342, 0]
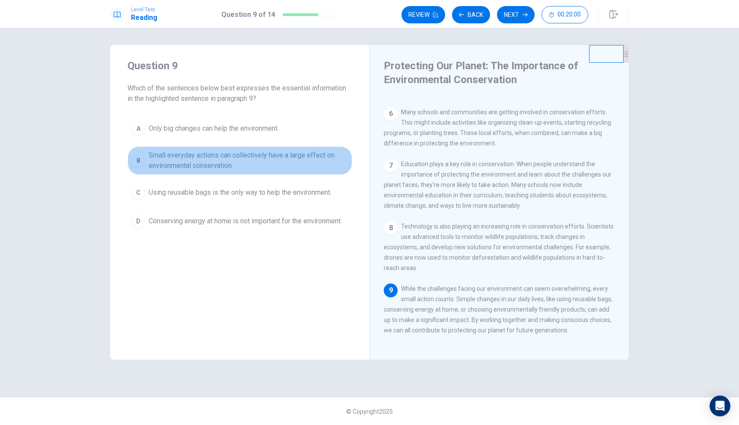
click at [221, 164] on span "Small everyday actions can collectively have a large effect on environmental co…" at bounding box center [249, 160] width 200 height 21
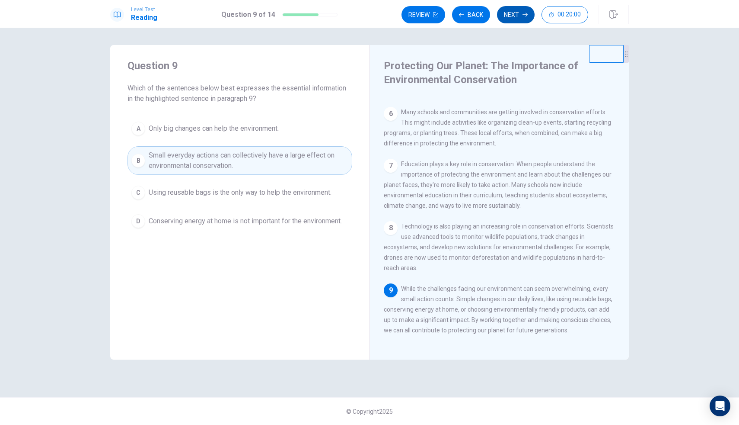
click at [513, 15] on button "Next" at bounding box center [516, 14] width 38 height 17
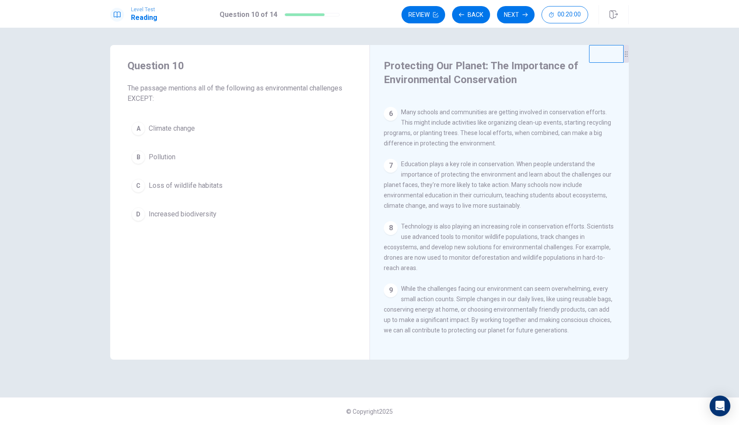
click at [182, 218] on span "Increased biodiversity" at bounding box center [183, 214] width 68 height 10
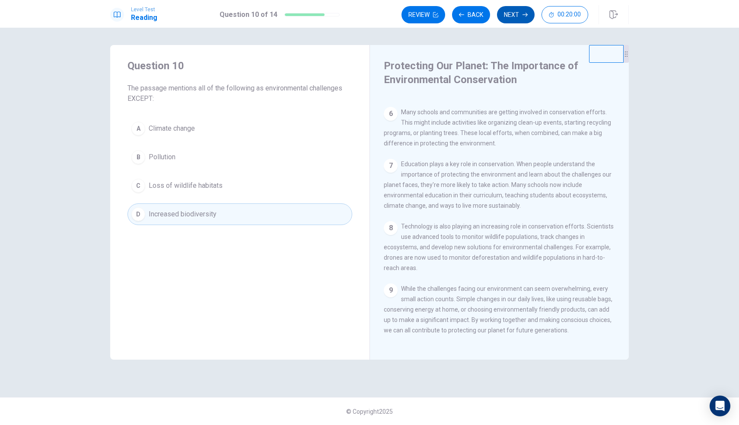
click at [511, 16] on button "Next" at bounding box center [516, 14] width 38 height 17
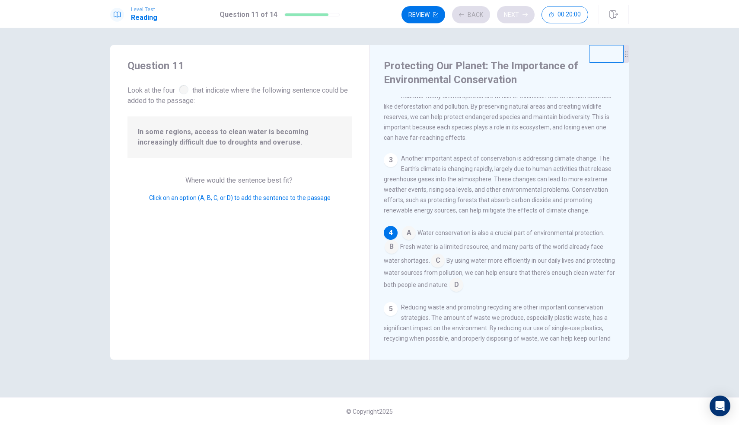
scroll to position [118, 0]
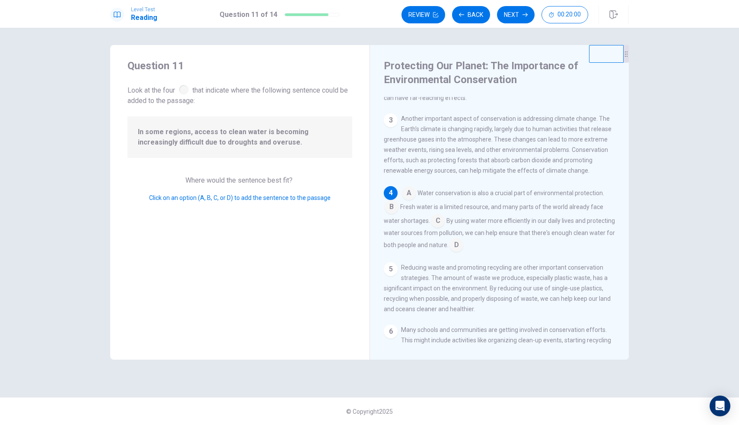
click at [393, 214] on input at bounding box center [392, 208] width 14 height 14
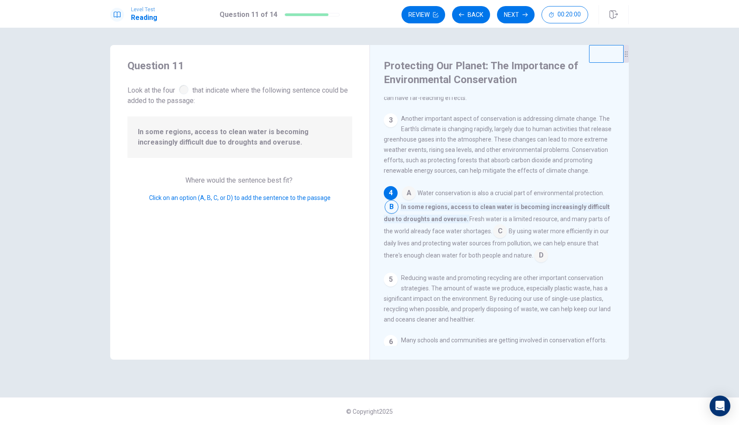
click at [493, 239] on input at bounding box center [500, 232] width 14 height 14
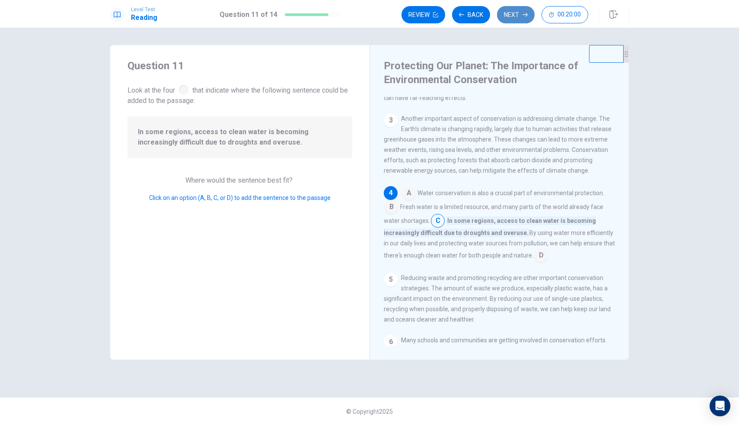
click at [512, 16] on button "Next" at bounding box center [516, 14] width 38 height 17
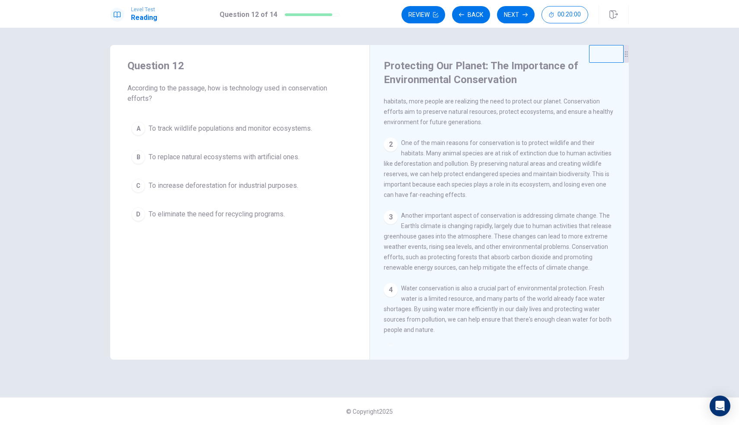
scroll to position [0, 0]
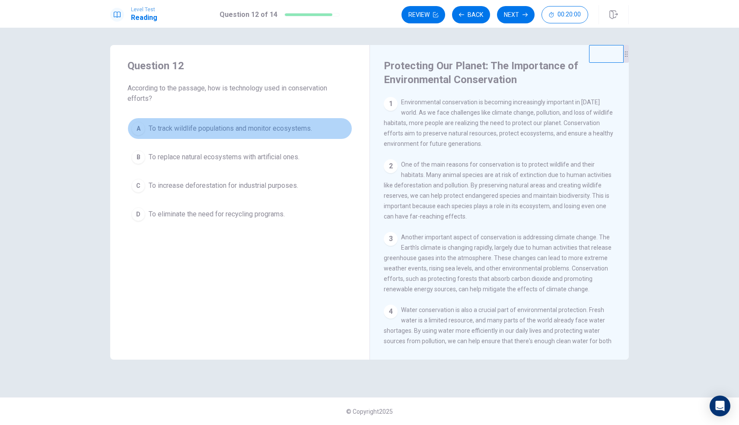
click at [214, 127] on span "To track wildlife populations and monitor ecosystems." at bounding box center [230, 128] width 163 height 10
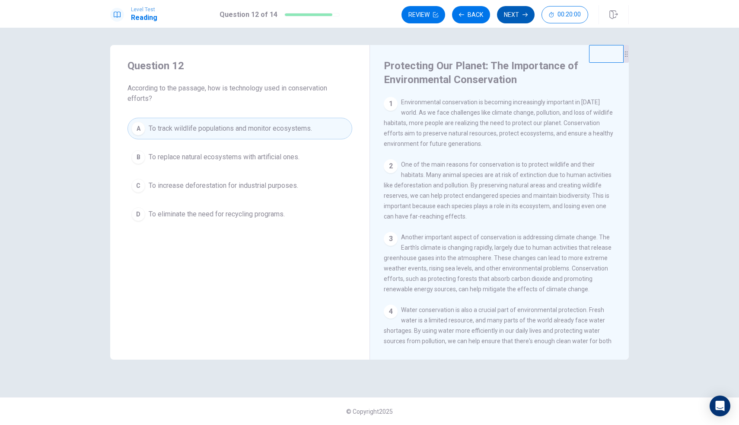
click at [515, 19] on button "Next" at bounding box center [516, 14] width 38 height 17
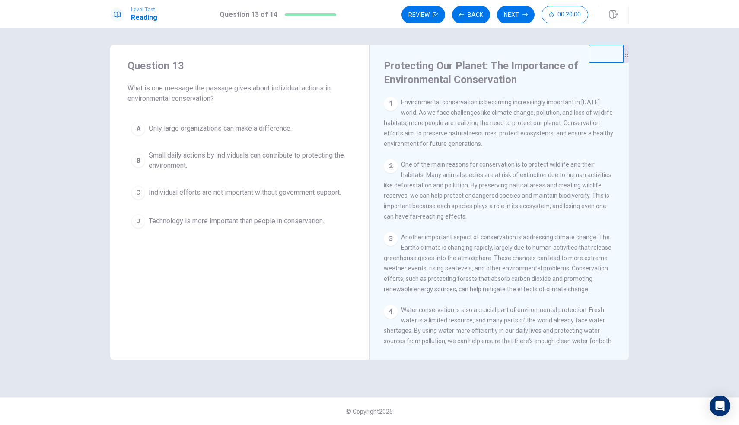
click at [219, 158] on span "Small daily actions by individuals can contribute to protecting the environment." at bounding box center [249, 160] width 200 height 21
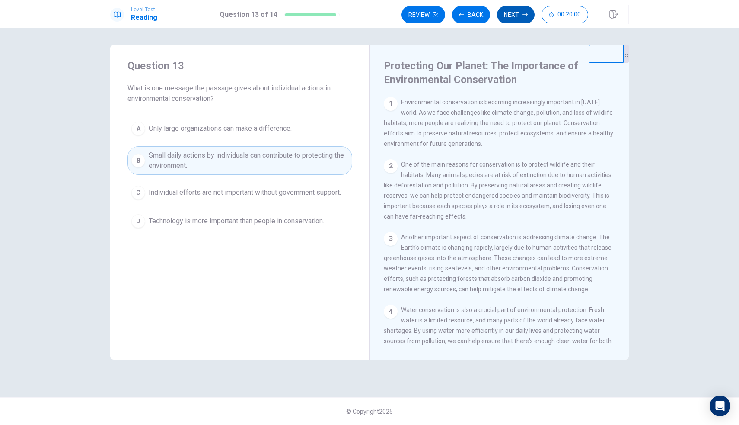
click at [518, 18] on button "Next" at bounding box center [516, 14] width 38 height 17
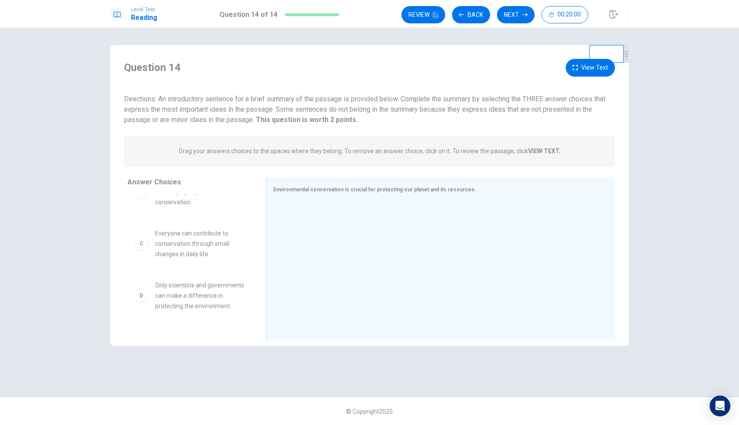
scroll to position [89, 0]
drag, startPoint x: 201, startPoint y: 237, endPoint x: 387, endPoint y: 259, distance: 187.3
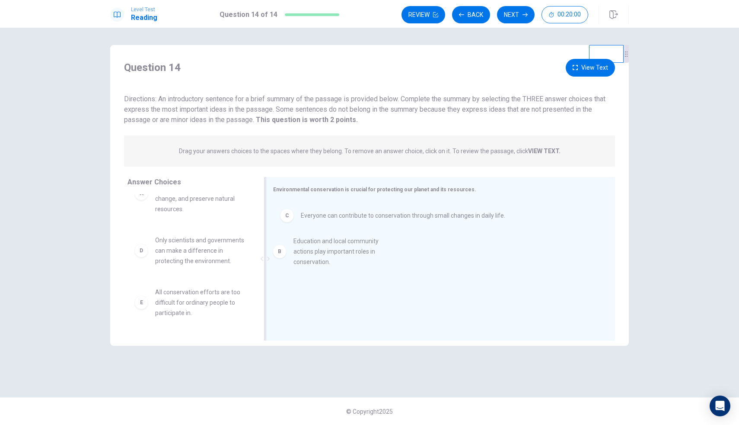
drag, startPoint x: 210, startPoint y: 254, endPoint x: 348, endPoint y: 254, distance: 137.9
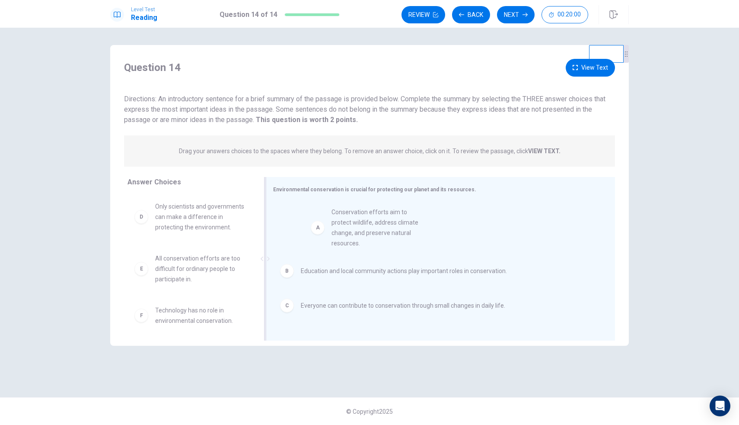
drag, startPoint x: 191, startPoint y: 218, endPoint x: 370, endPoint y: 221, distance: 179.1
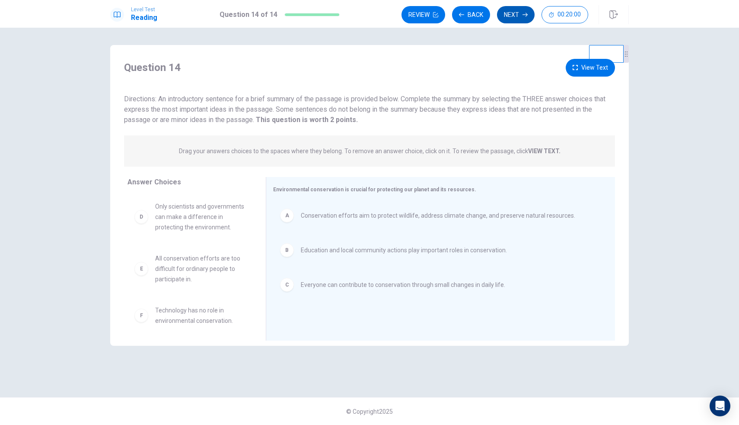
click at [523, 12] on icon "button" at bounding box center [525, 14] width 5 height 5
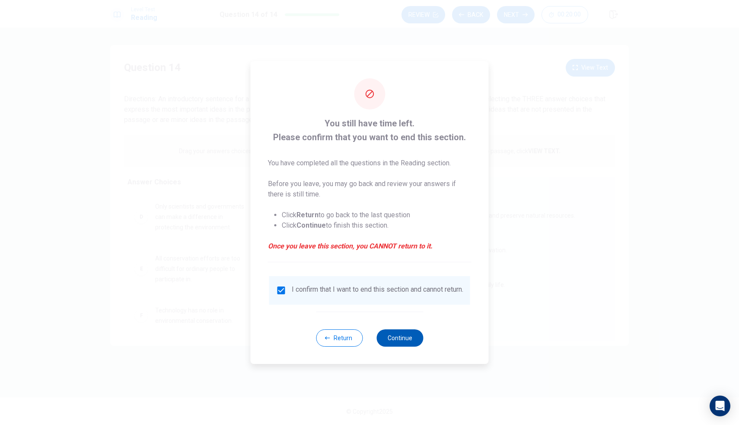
click at [397, 341] on button "Continue" at bounding box center [400, 337] width 47 height 17
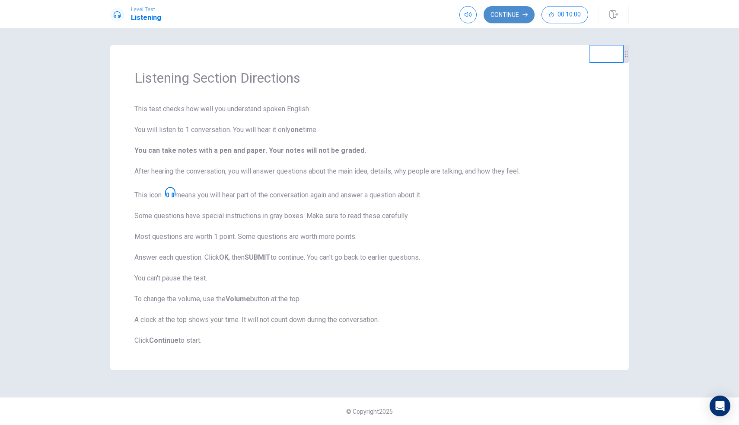
click at [506, 14] on button "Continue" at bounding box center [509, 14] width 51 height 17
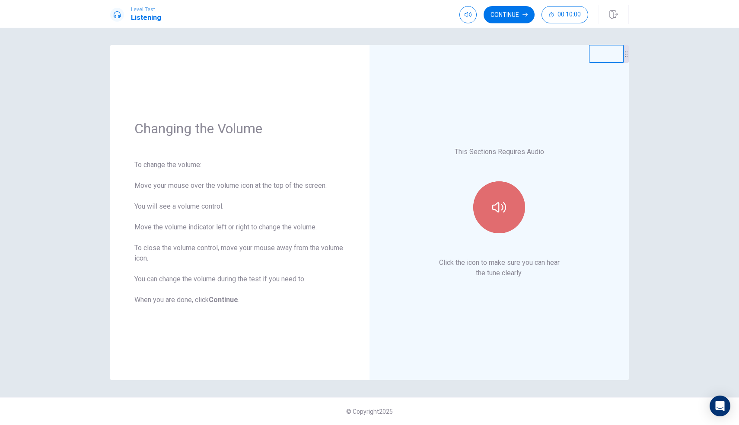
click at [514, 205] on button "button" at bounding box center [500, 207] width 52 height 52
click at [509, 11] on button "Continue" at bounding box center [509, 14] width 51 height 17
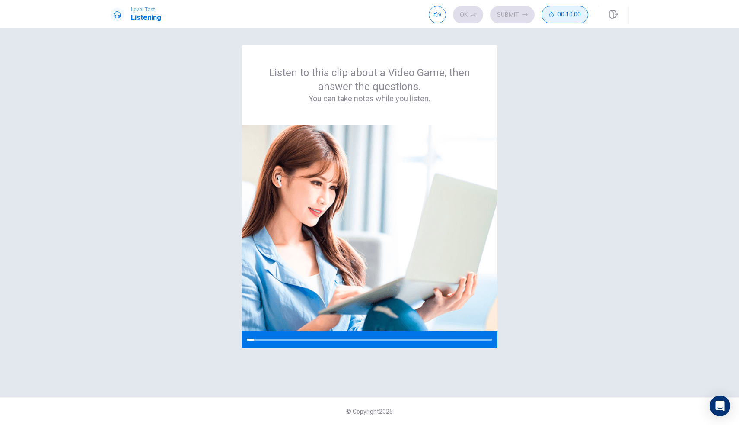
click at [571, 13] on span "00:10:00" at bounding box center [569, 14] width 23 height 7
